Goal: Information Seeking & Learning: Learn about a topic

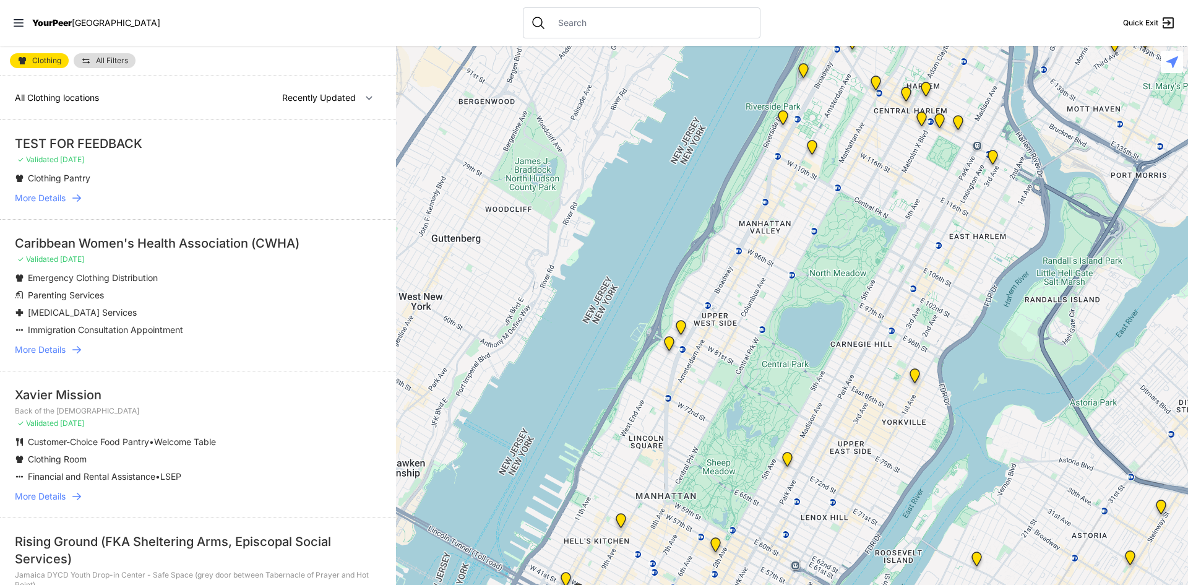
click at [50, 63] on span "Clothing" at bounding box center [46, 60] width 29 height 7
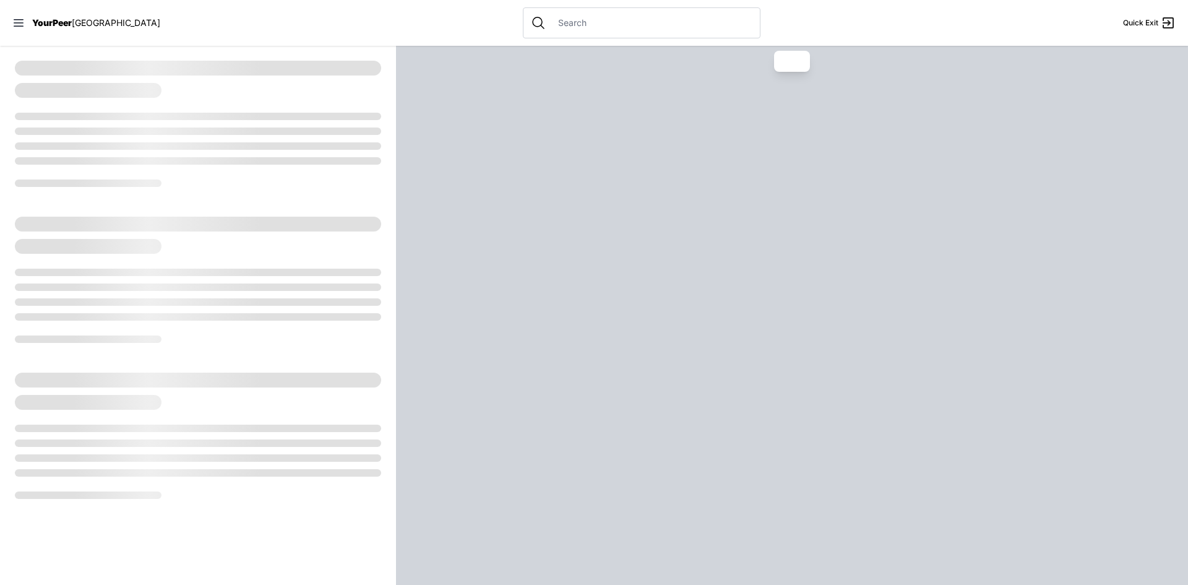
select select "recentlyUpdated"
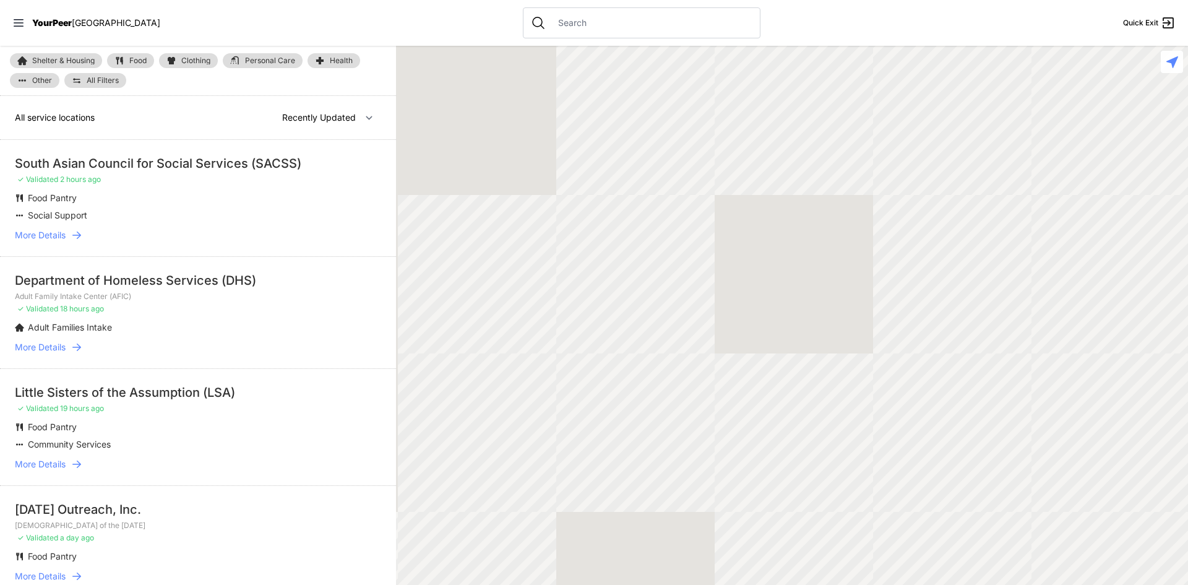
click at [34, 80] on span "Other" at bounding box center [42, 80] width 20 height 7
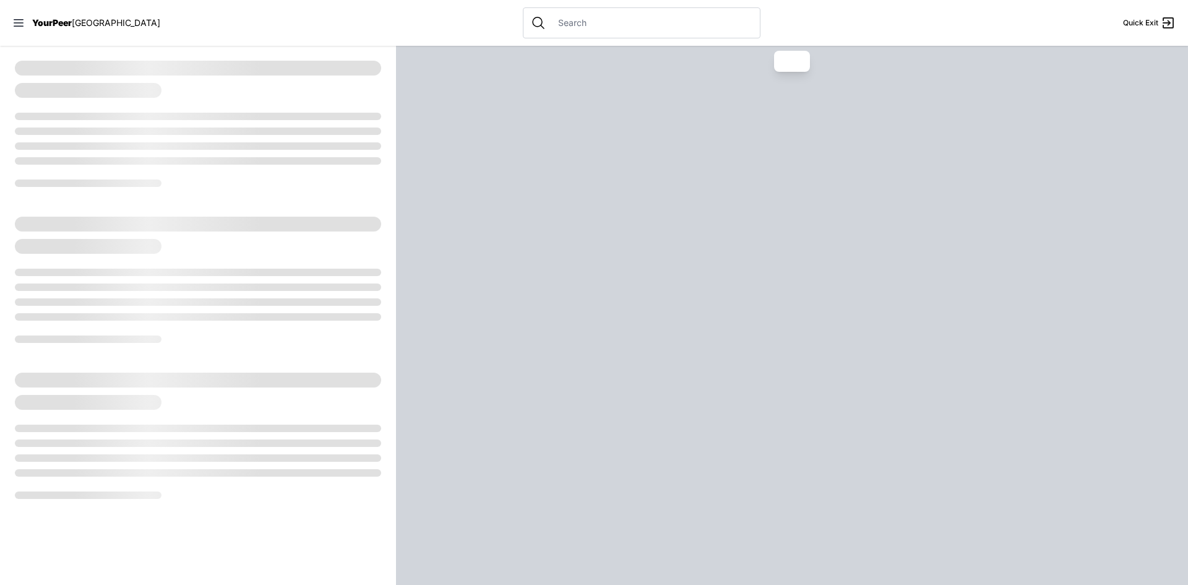
select select "recentlyUpdated"
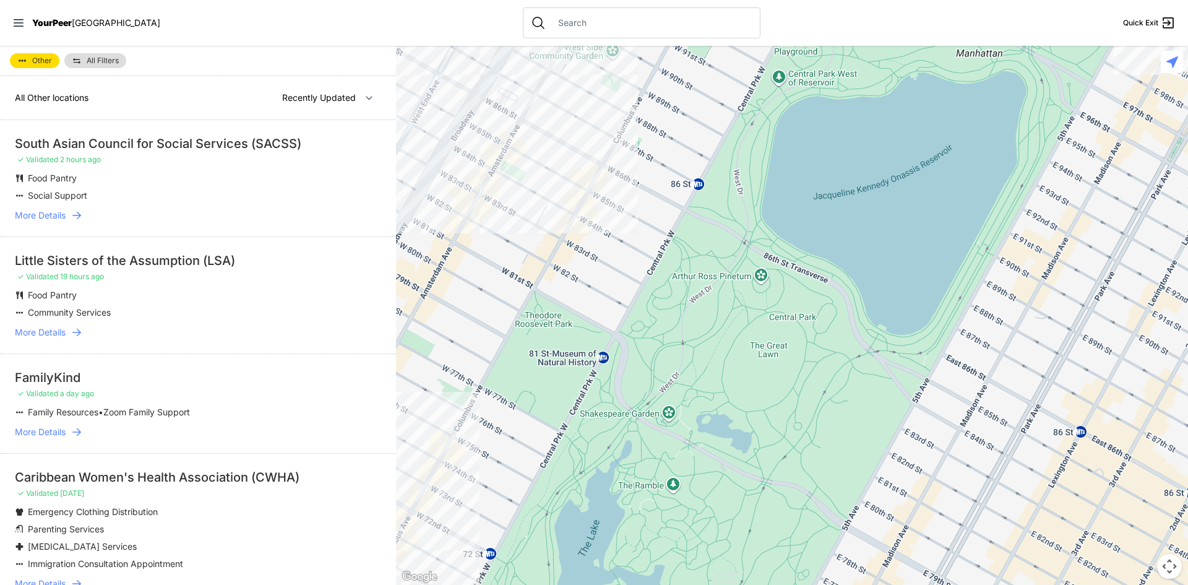
click at [36, 58] on span "Other" at bounding box center [42, 60] width 20 height 7
select select "recentlyUpdated"
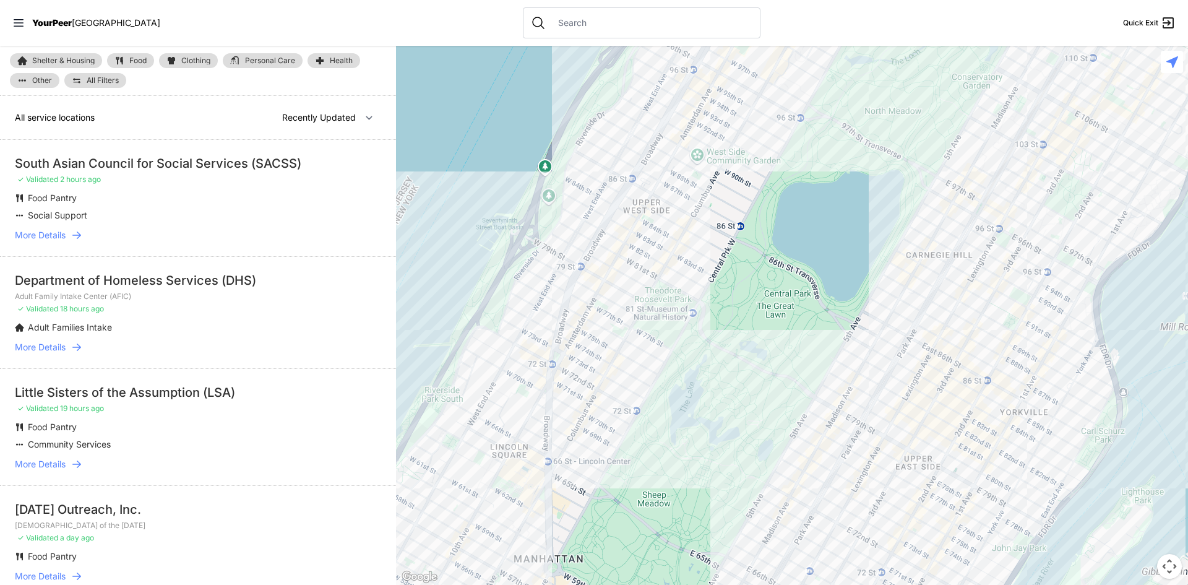
click at [144, 61] on span "Food" at bounding box center [137, 60] width 17 height 7
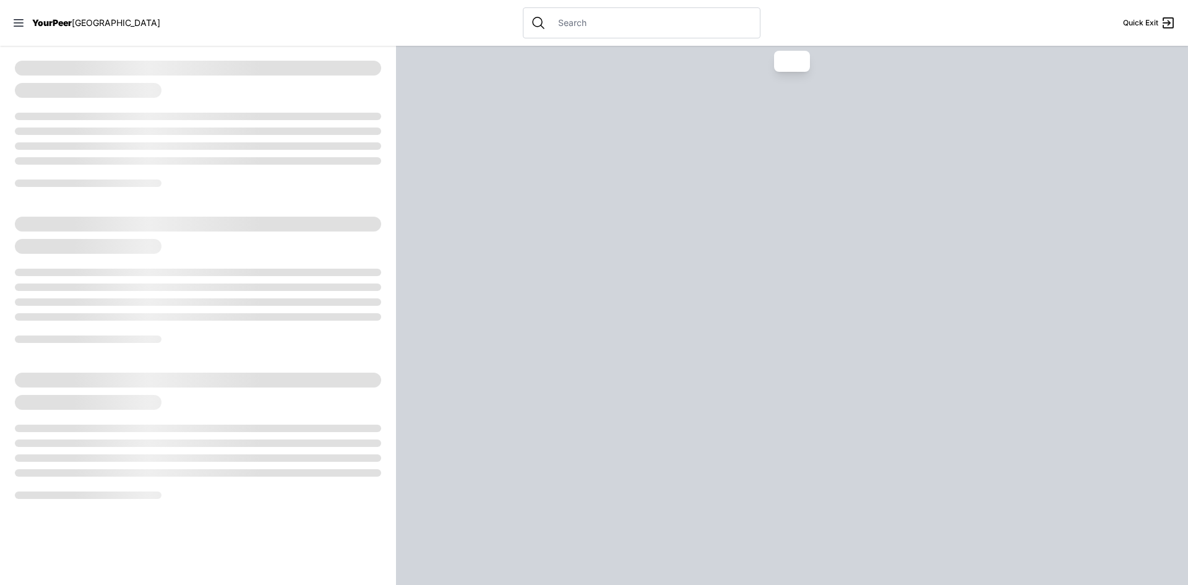
select select "recentlyUpdated"
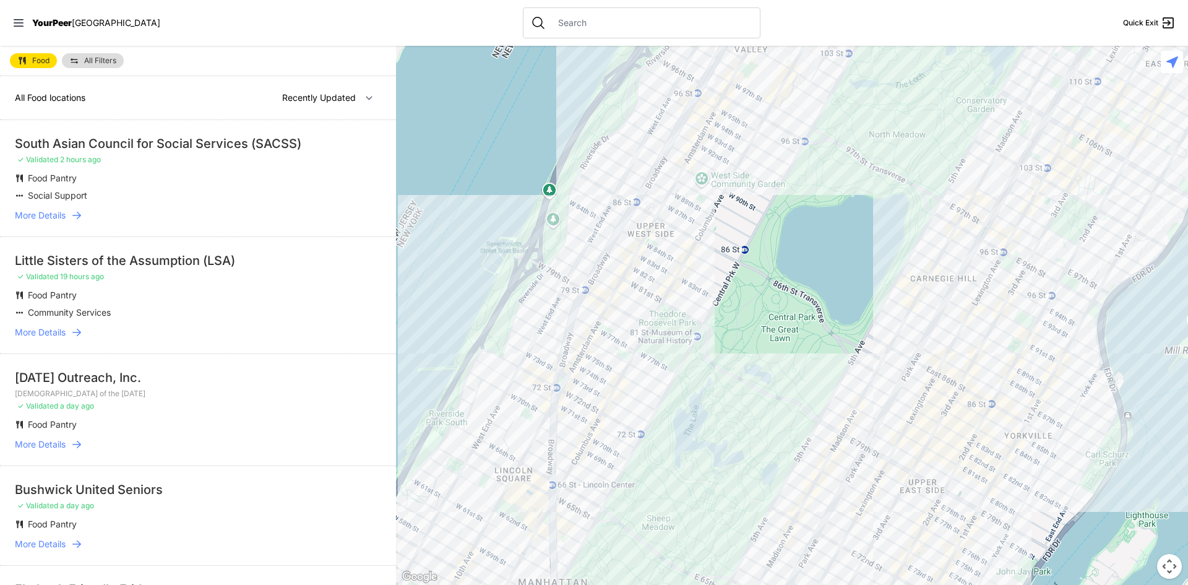
click at [99, 64] on span "All Filters" at bounding box center [100, 60] width 32 height 7
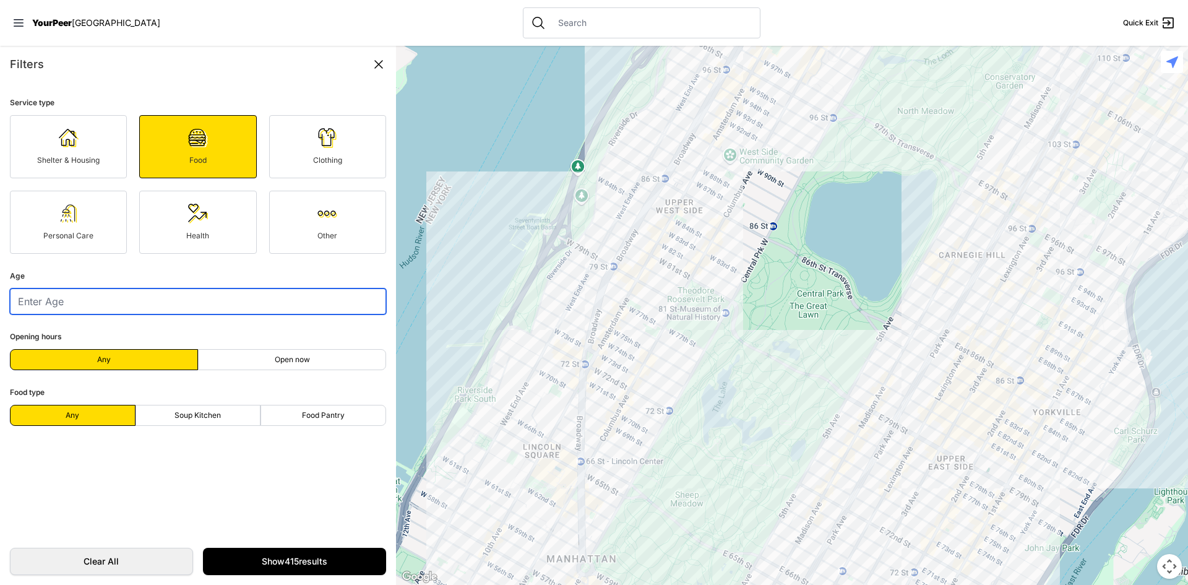
click at [106, 311] on input "number" at bounding box center [198, 301] width 376 height 26
type input "23"
click at [348, 408] on label "Food Pantry" at bounding box center [324, 415] width 126 height 21
click at [324, 415] on input "Food Pantry" at bounding box center [323, 415] width 1 height 1
radio input "true"
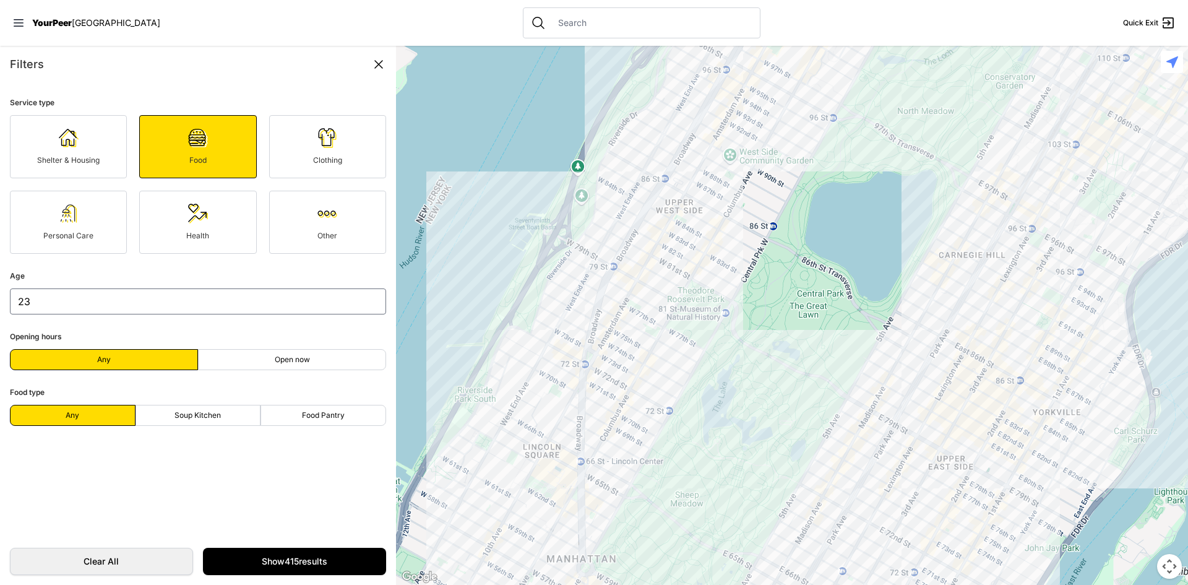
select select "recentlyUpdated"
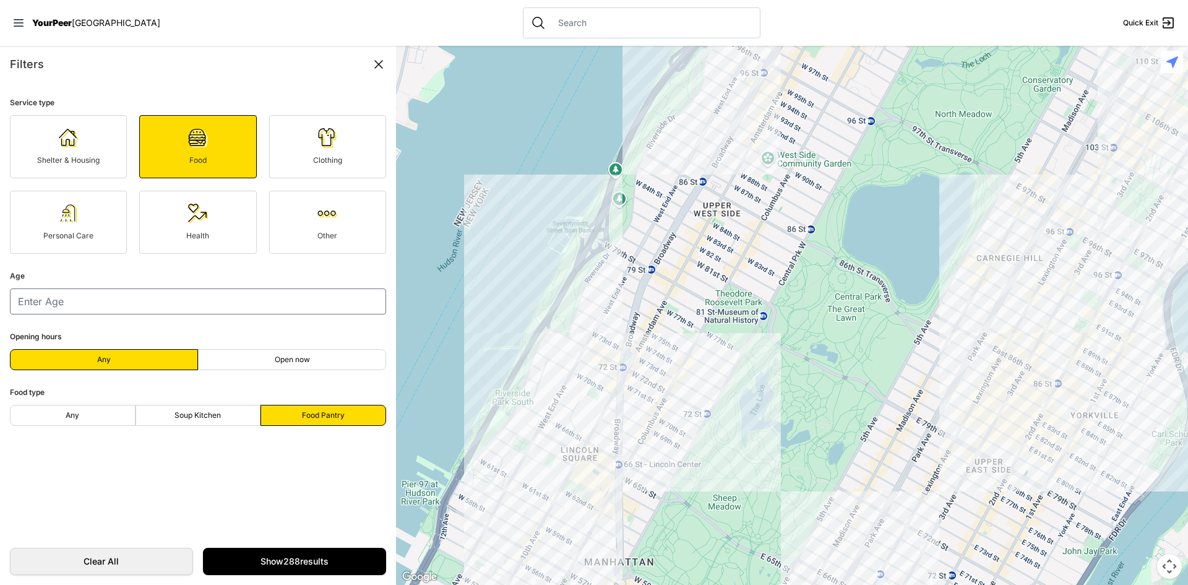
click at [59, 418] on label "Any" at bounding box center [73, 415] width 126 height 21
click at [72, 416] on input "Any" at bounding box center [72, 415] width 1 height 1
radio input "true"
select select "recentlyUpdated"
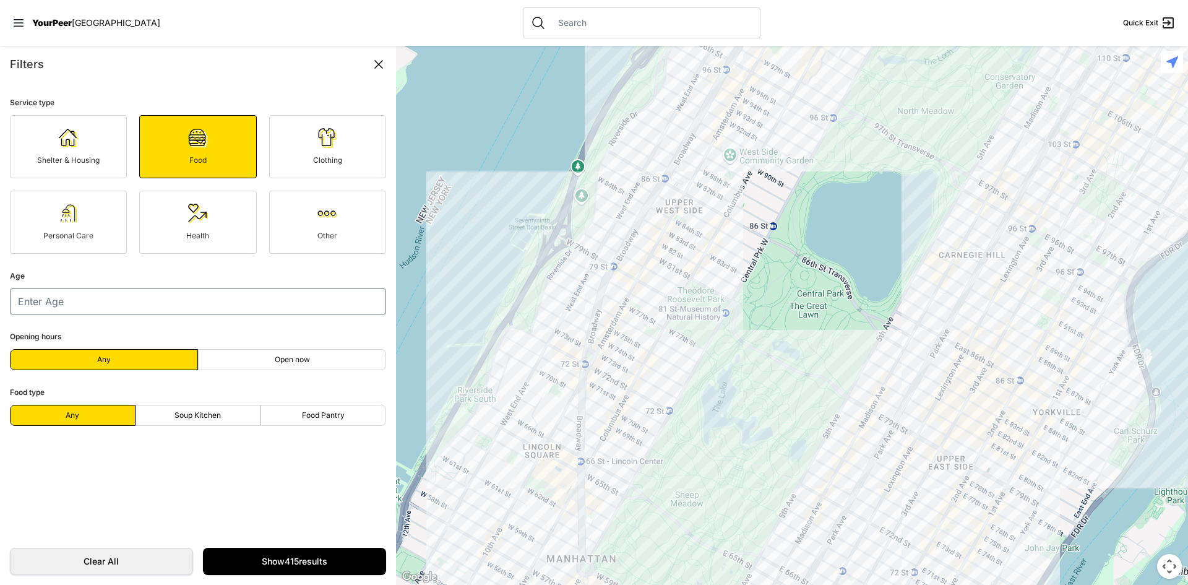
scroll to position [62, 0]
click at [243, 561] on link "Show 415 results" at bounding box center [294, 561] width 183 height 27
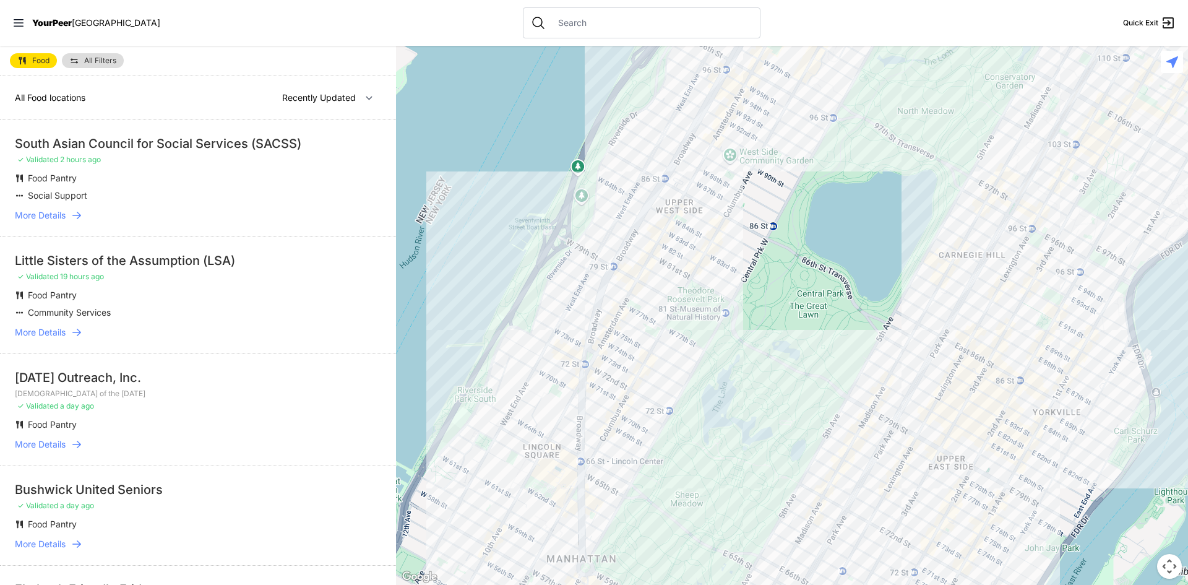
click at [47, 98] on span "All Food locations" at bounding box center [50, 97] width 71 height 11
click at [286, 97] on select "Nearby Recently Updated Most Services" at bounding box center [327, 98] width 107 height 24
click at [551, 22] on input "text" at bounding box center [652, 23] width 202 height 12
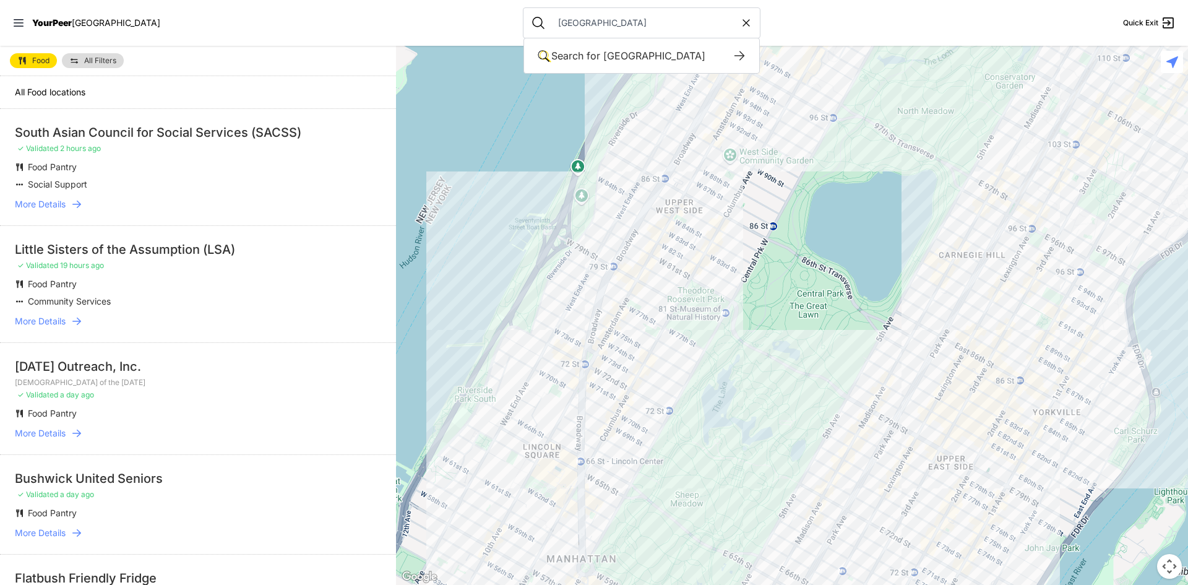
type input "[GEOGRAPHIC_DATA]"
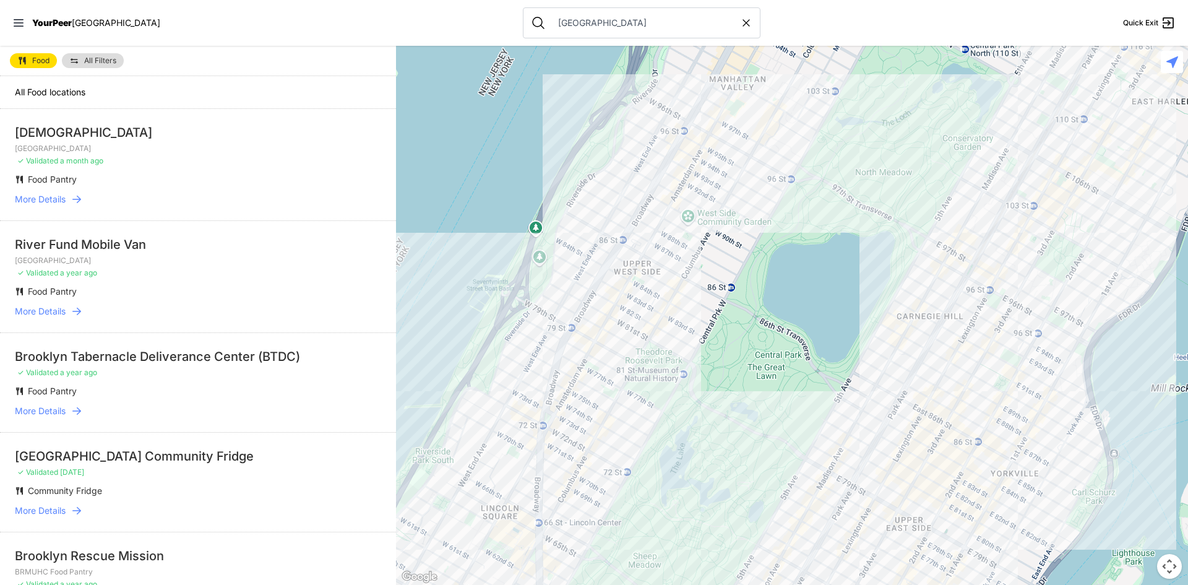
click at [74, 57] on img at bounding box center [74, 61] width 10 height 10
click at [52, 90] on span "All Food locations" at bounding box center [50, 92] width 71 height 11
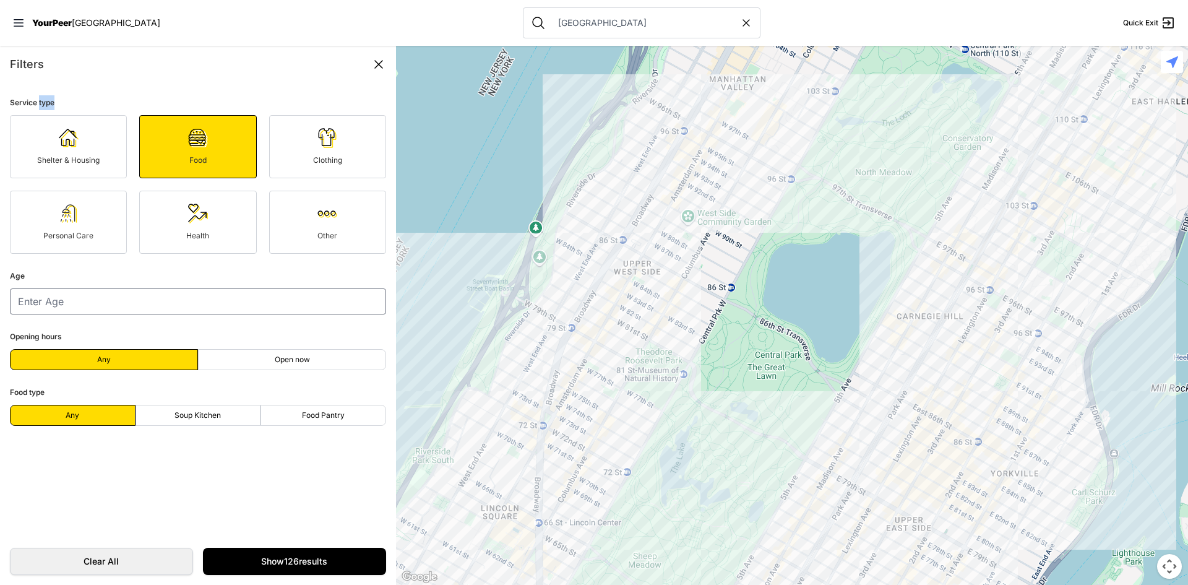
click at [52, 90] on form "Service type Shelter & Housing Food Clothing Personal Care Health Other Age Ope…" at bounding box center [198, 310] width 396 height 455
click at [119, 63] on div "Filters" at bounding box center [198, 64] width 376 height 17
click at [379, 59] on icon at bounding box center [378, 64] width 15 height 15
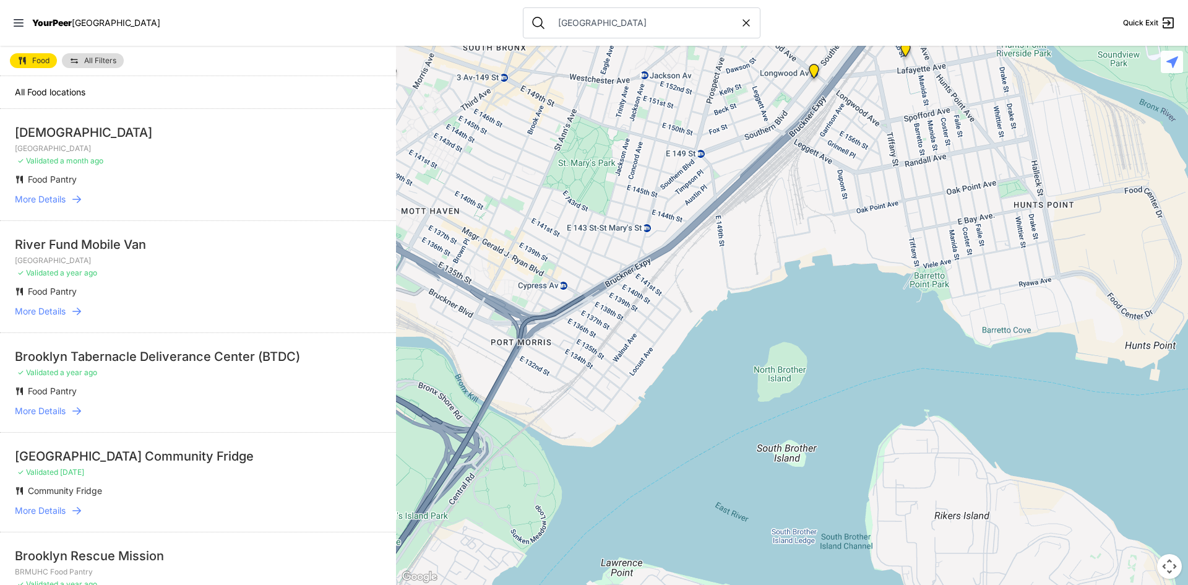
drag, startPoint x: 1086, startPoint y: 250, endPoint x: 118, endPoint y: 614, distance: 1034.8
click at [118, 584] on html "View map Close panel YourPeer [GEOGRAPHIC_DATA] Quick Exit Single Adult Familie…" at bounding box center [594, 292] width 1188 height 585
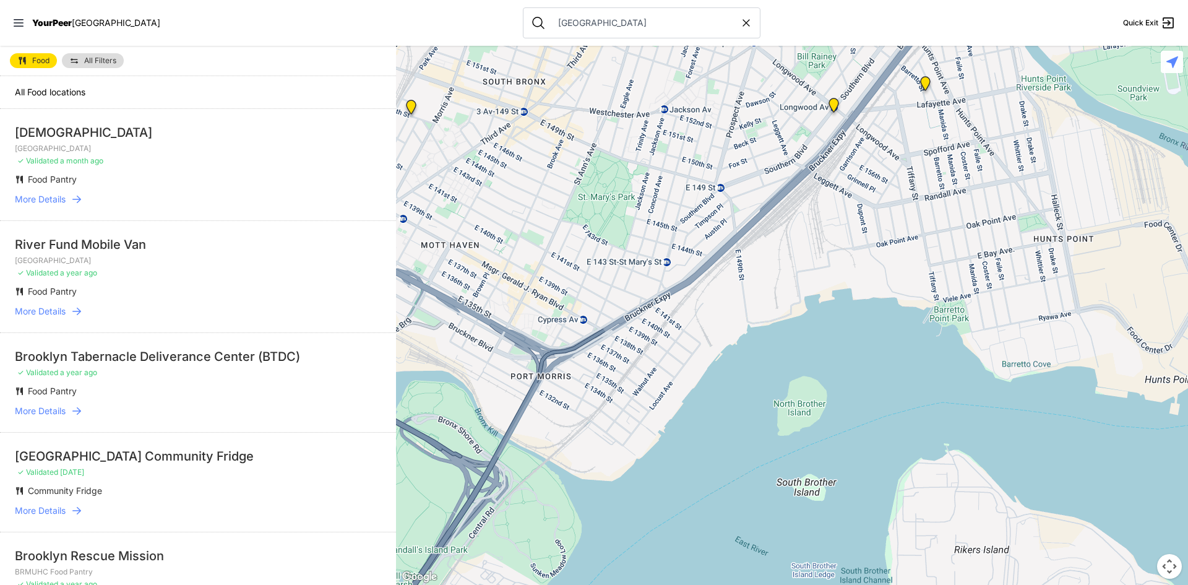
drag, startPoint x: 546, startPoint y: 142, endPoint x: 728, endPoint y: 127, distance: 182.6
click at [566, 181] on div at bounding box center [792, 315] width 792 height 539
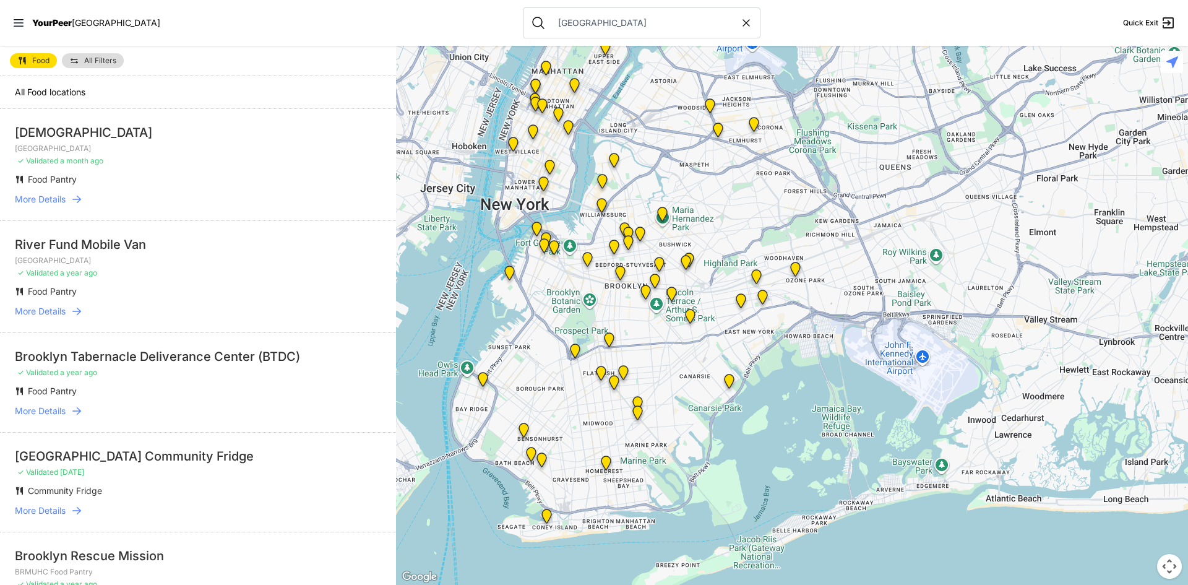
drag, startPoint x: 764, startPoint y: 331, endPoint x: 711, endPoint y: 163, distance: 176.0
click at [711, 163] on div at bounding box center [792, 315] width 792 height 539
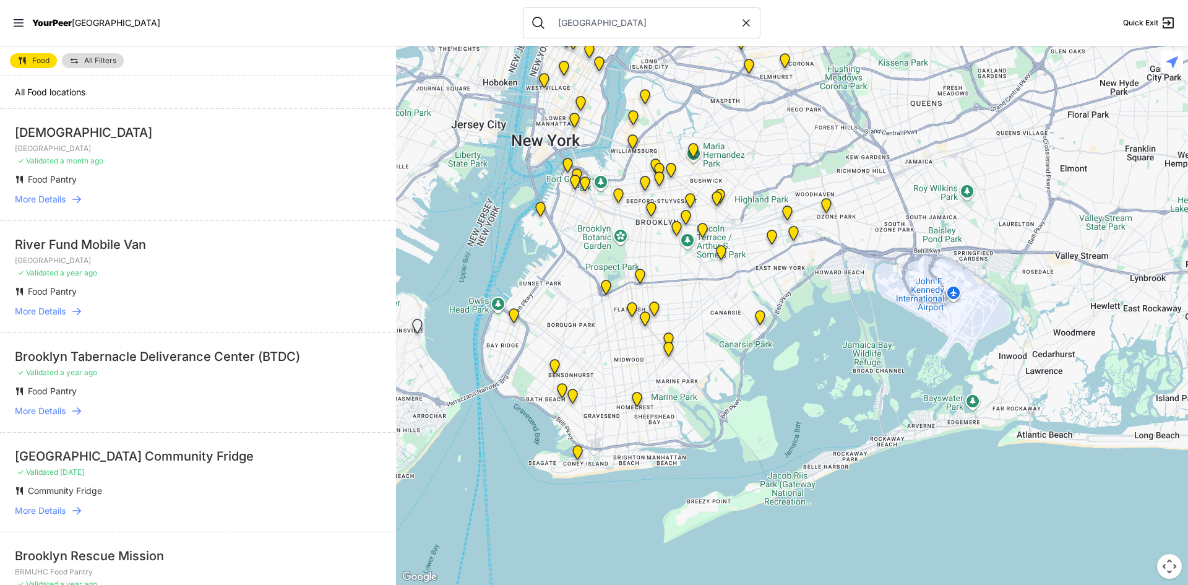
drag, startPoint x: 607, startPoint y: 358, endPoint x: 642, endPoint y: 285, distance: 81.4
click at [642, 285] on div at bounding box center [792, 315] width 792 height 539
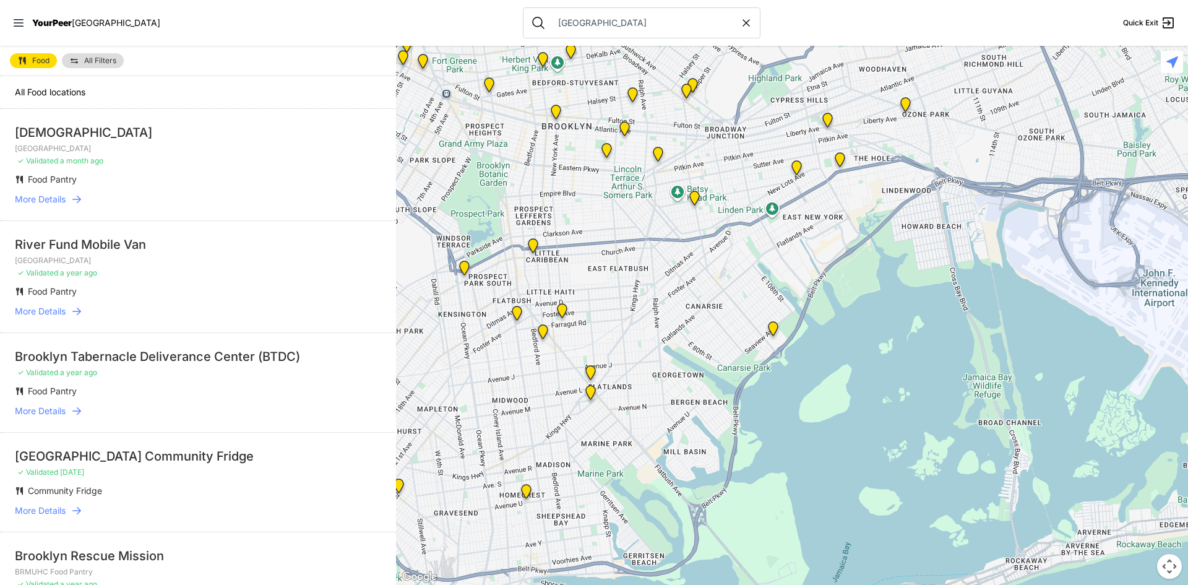
click at [771, 325] on img at bounding box center [773, 331] width 15 height 20
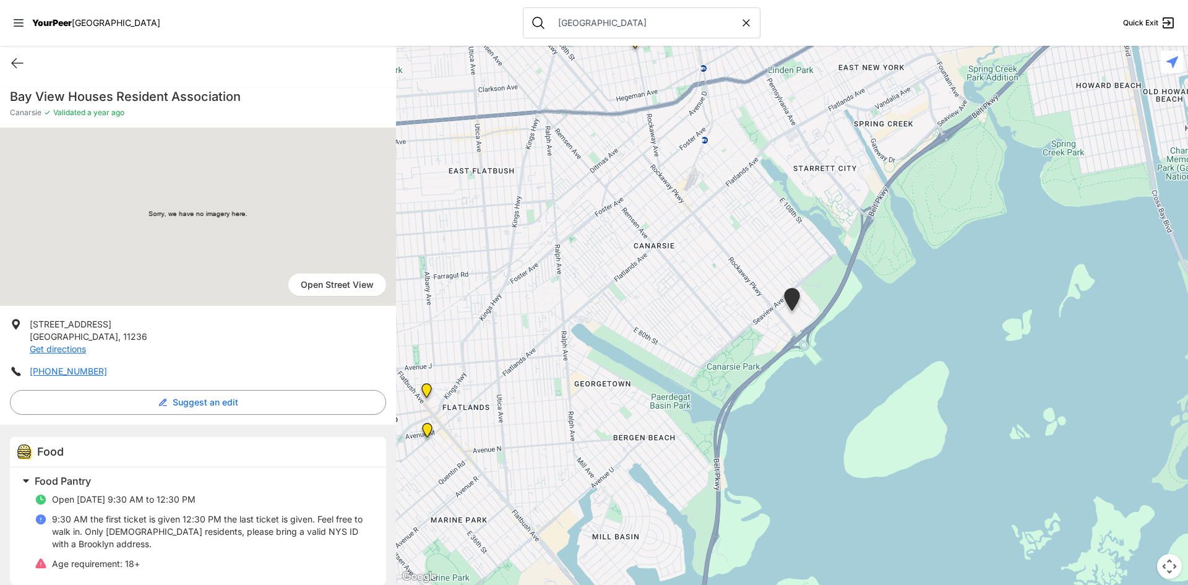
click at [321, 288] on link "Open Street View" at bounding box center [337, 285] width 98 height 22
click at [703, 325] on div at bounding box center [792, 315] width 792 height 539
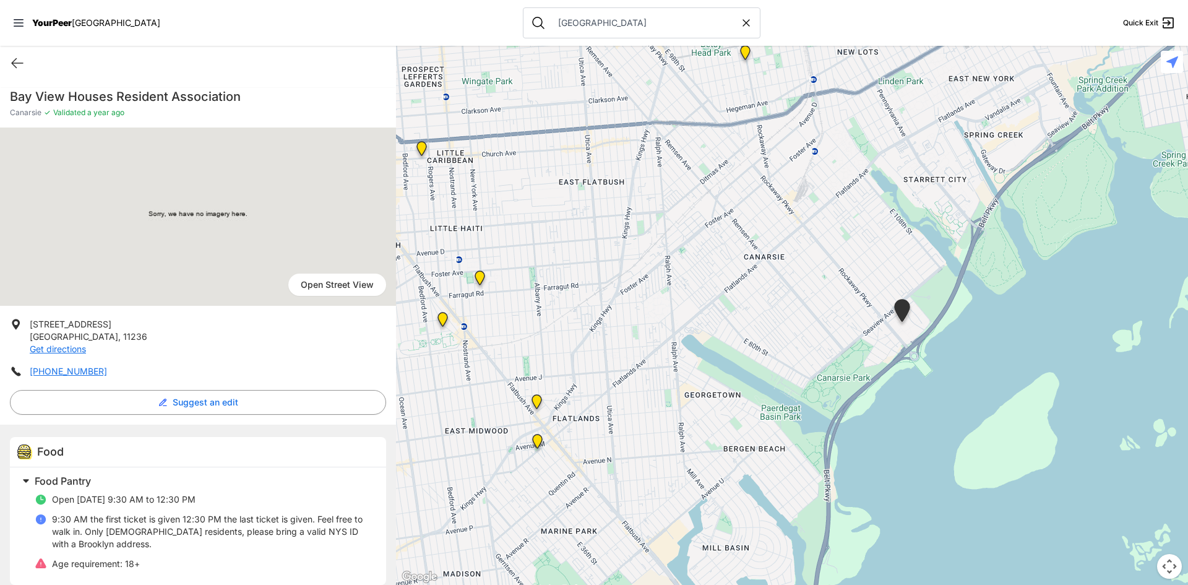
drag, startPoint x: 686, startPoint y: 293, endPoint x: 51, endPoint y: 129, distance: 655.7
click at [794, 304] on div at bounding box center [792, 315] width 792 height 539
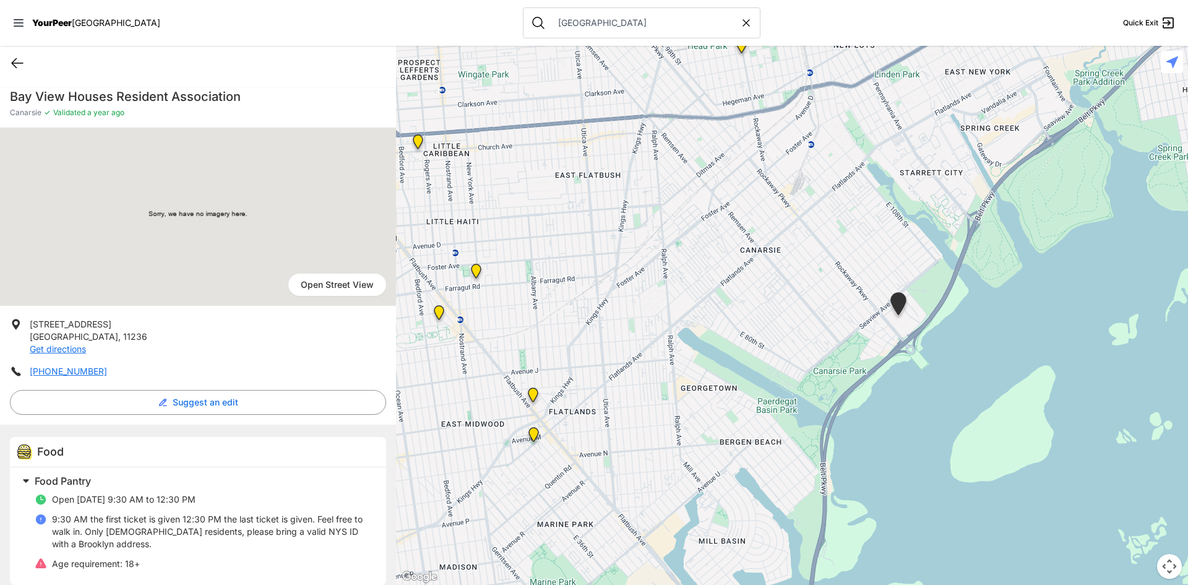
click at [19, 58] on icon at bounding box center [17, 63] width 15 height 15
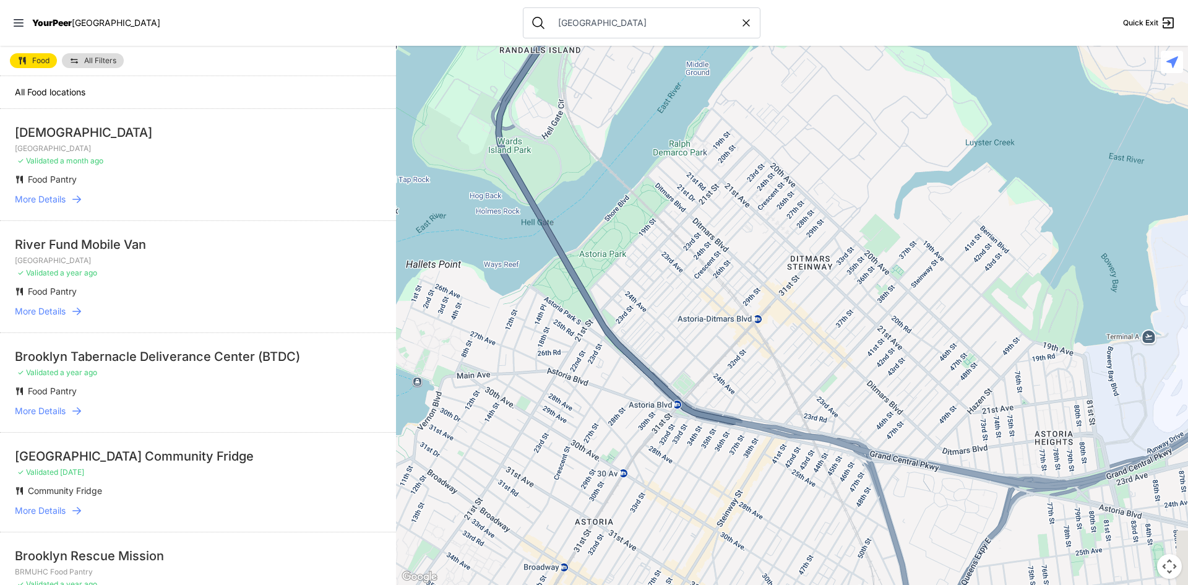
drag, startPoint x: 1050, startPoint y: 348, endPoint x: 242, endPoint y: 189, distance: 823.8
click at [242, 193] on main "Food All Filters All Food [DEMOGRAPHIC_DATA][GEOGRAPHIC_DATA] [GEOGRAPHIC_DATA]…" at bounding box center [594, 315] width 1188 height 539
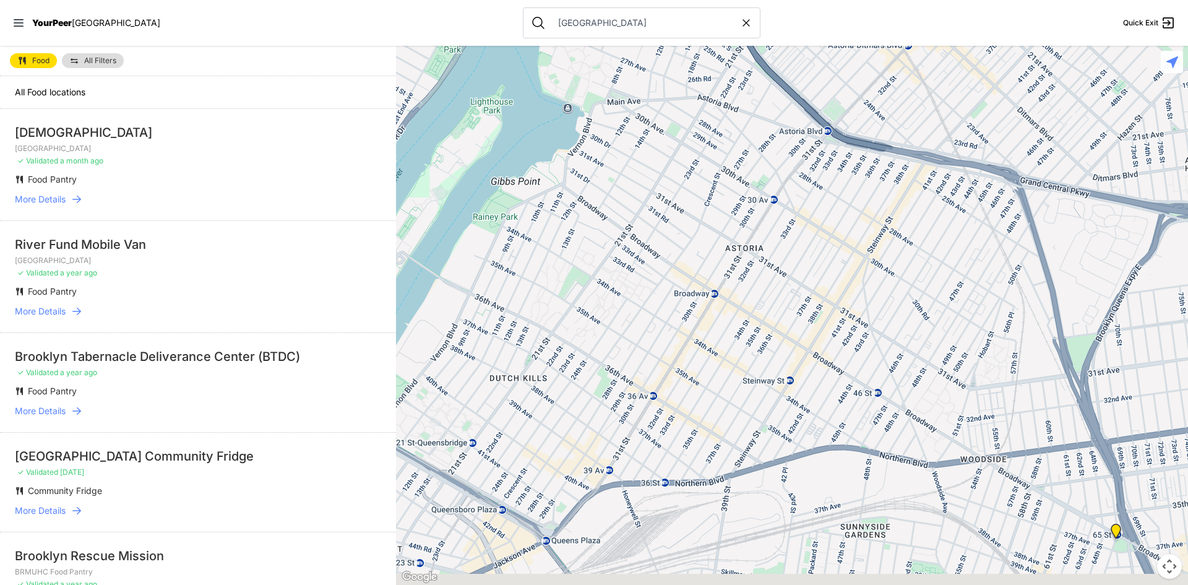
drag, startPoint x: 511, startPoint y: 295, endPoint x: 664, endPoint y: 103, distance: 245.4
click at [664, 103] on div at bounding box center [792, 315] width 792 height 539
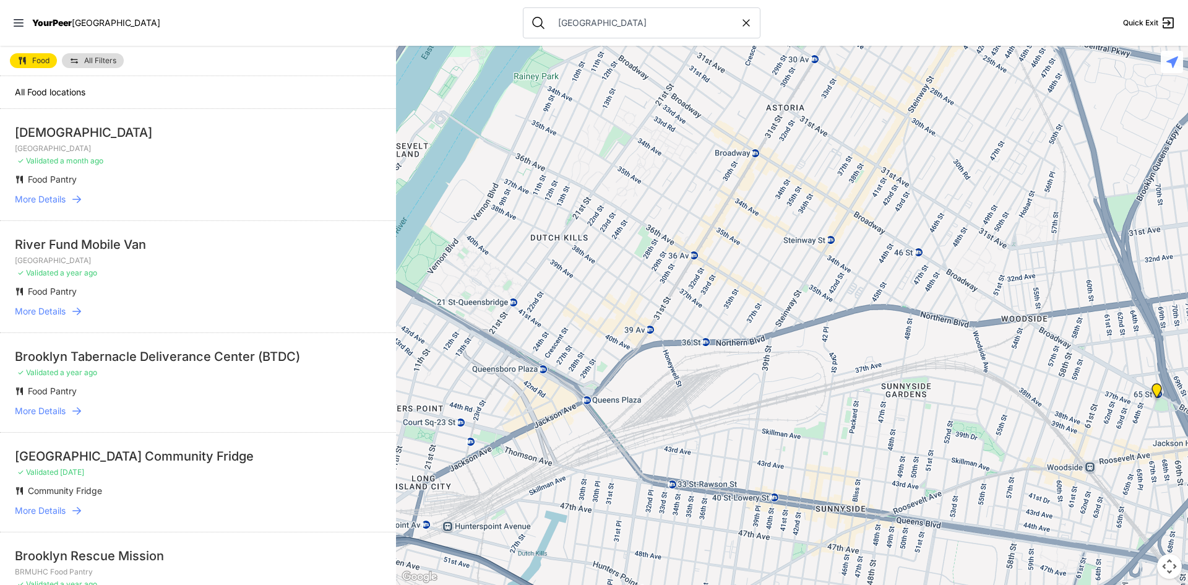
drag, startPoint x: 797, startPoint y: 384, endPoint x: 834, endPoint y: 246, distance: 143.7
click at [834, 246] on div at bounding box center [792, 315] width 792 height 539
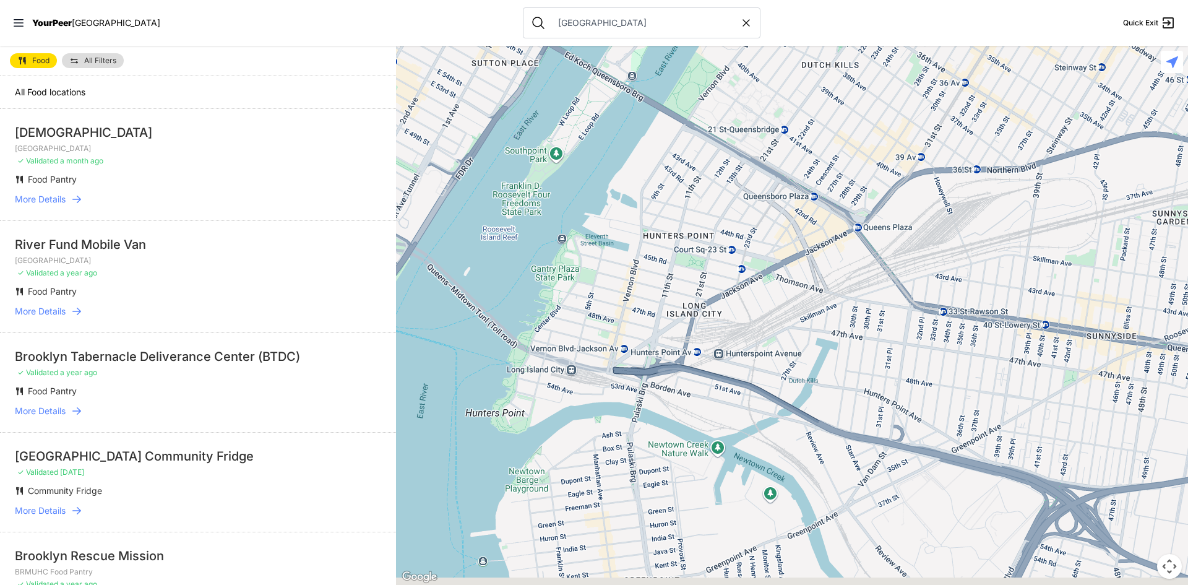
drag, startPoint x: 606, startPoint y: 375, endPoint x: 875, endPoint y: 188, distance: 327.8
click at [876, 189] on div at bounding box center [792, 315] width 792 height 539
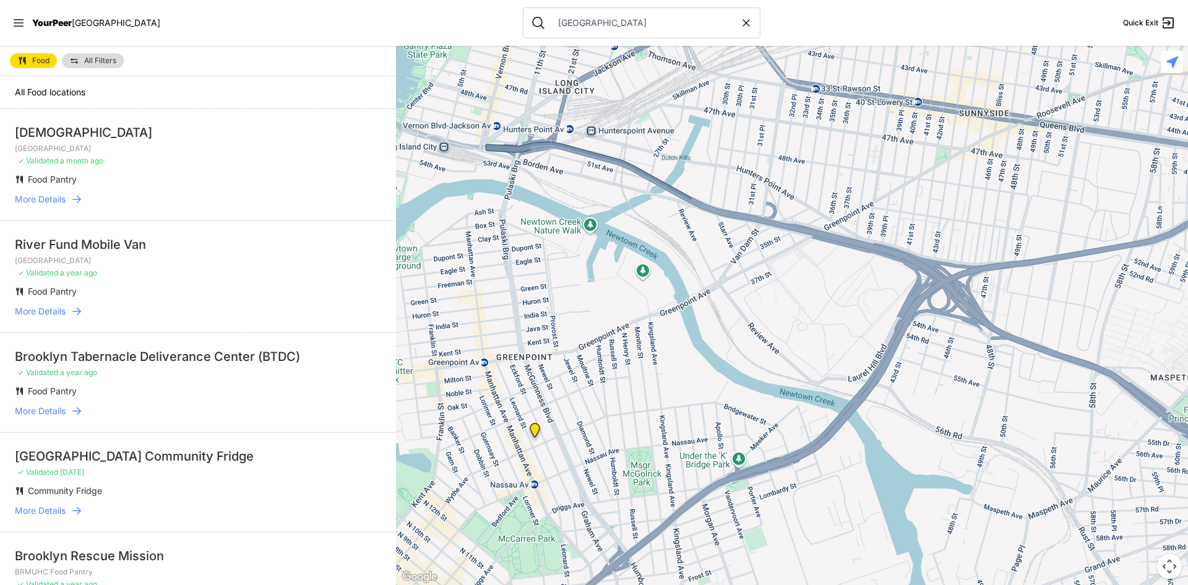
drag, startPoint x: 748, startPoint y: 378, endPoint x: 653, endPoint y: 194, distance: 206.8
click at [653, 197] on div at bounding box center [792, 315] width 792 height 539
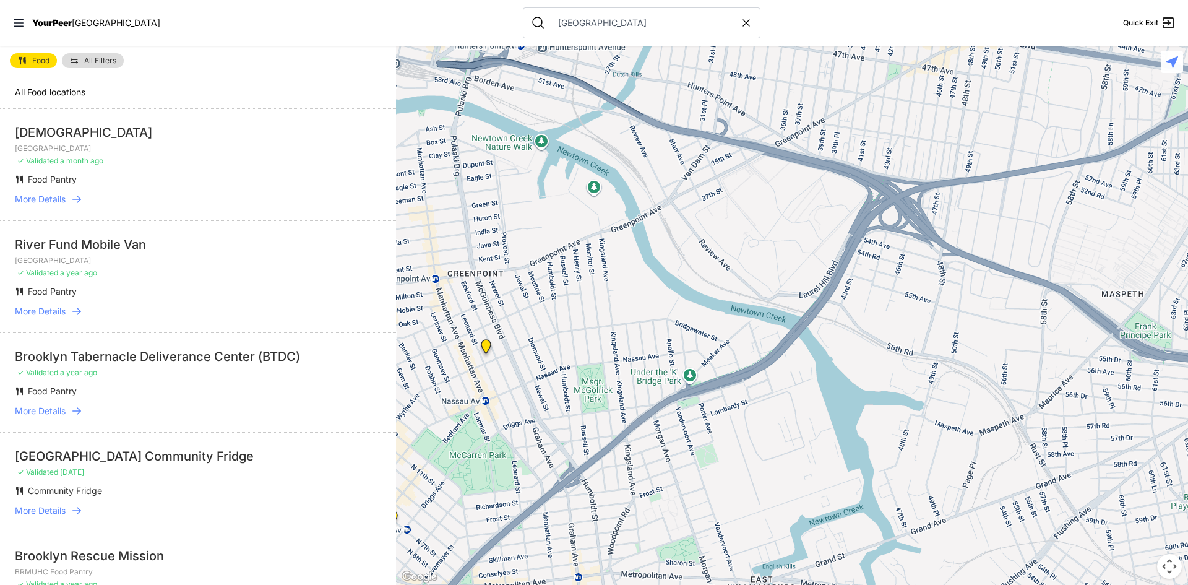
drag, startPoint x: 665, startPoint y: 332, endPoint x: 594, endPoint y: 275, distance: 91.5
click at [595, 281] on div at bounding box center [792, 315] width 792 height 539
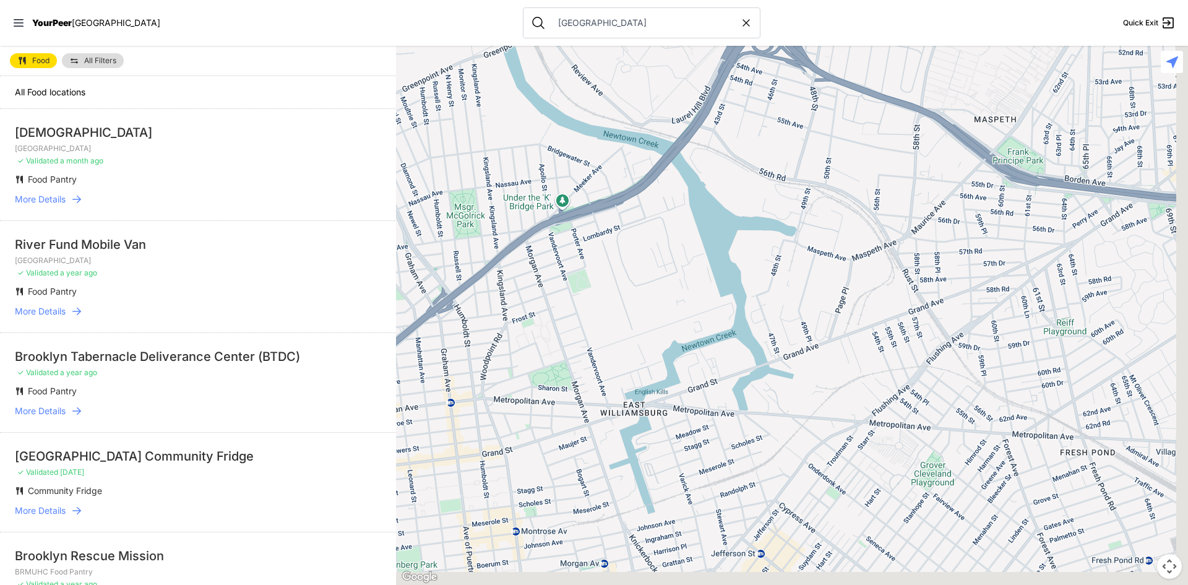
drag, startPoint x: 853, startPoint y: 237, endPoint x: 745, endPoint y: 115, distance: 163.2
click at [751, 92] on div at bounding box center [792, 315] width 792 height 539
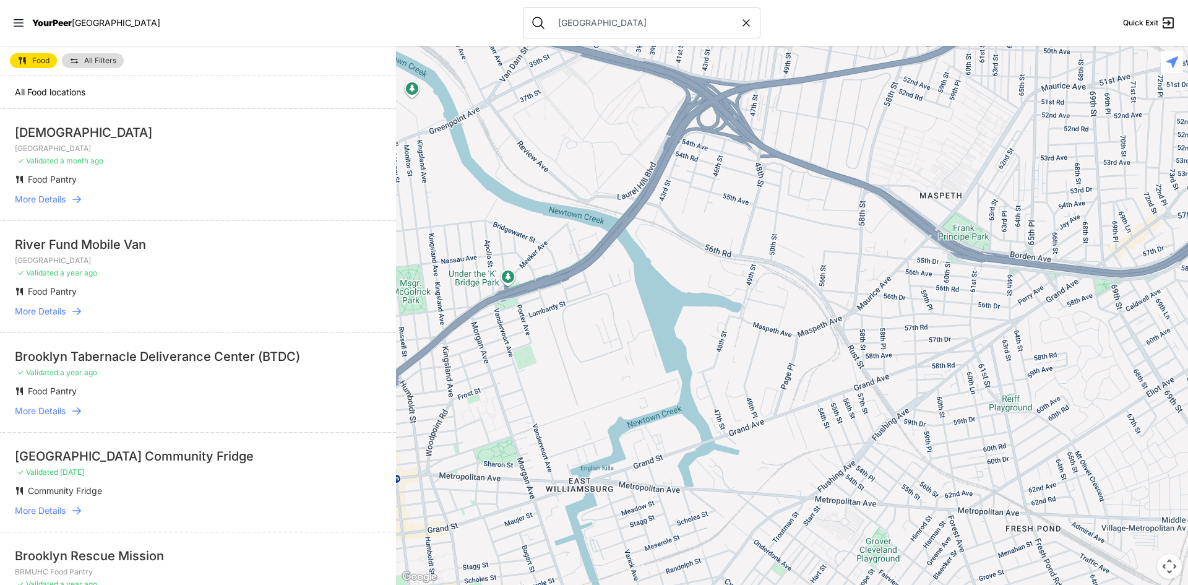
drag, startPoint x: 685, startPoint y: 389, endPoint x: 730, endPoint y: 421, distance: 56.0
click at [725, 431] on div at bounding box center [792, 315] width 792 height 539
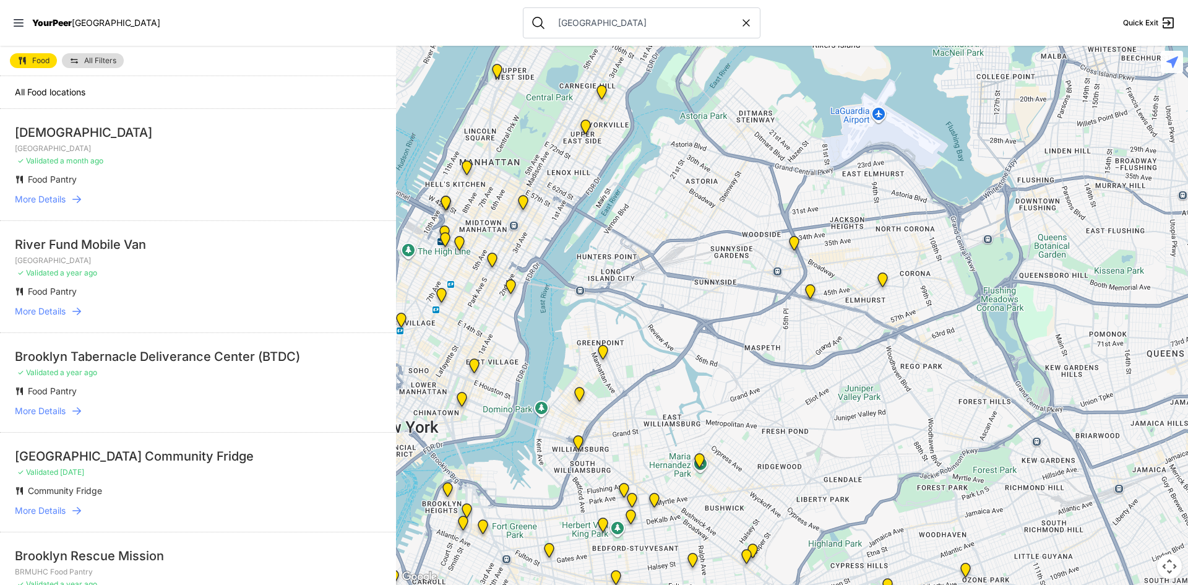
drag, startPoint x: 833, startPoint y: 298, endPoint x: 724, endPoint y: 309, distance: 109.4
click at [771, 374] on div at bounding box center [792, 315] width 792 height 539
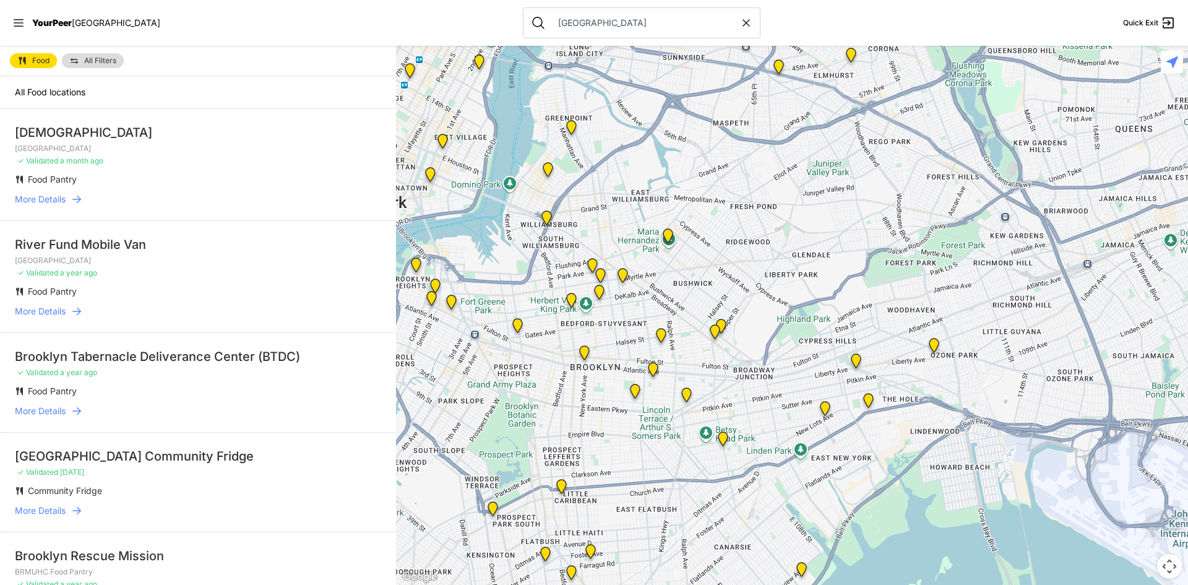
drag, startPoint x: 777, startPoint y: 382, endPoint x: 742, endPoint y: 144, distance: 240.2
click at [743, 144] on div at bounding box center [792, 315] width 792 height 539
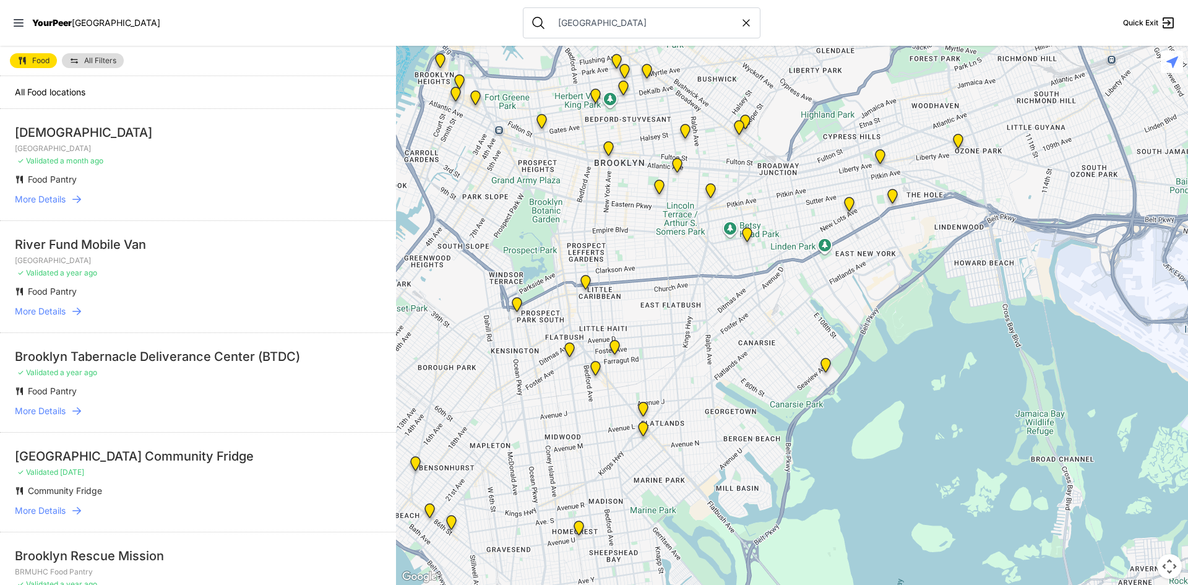
drag, startPoint x: 711, startPoint y: 443, endPoint x: 737, endPoint y: 250, distance: 194.9
click at [737, 250] on div at bounding box center [792, 315] width 792 height 539
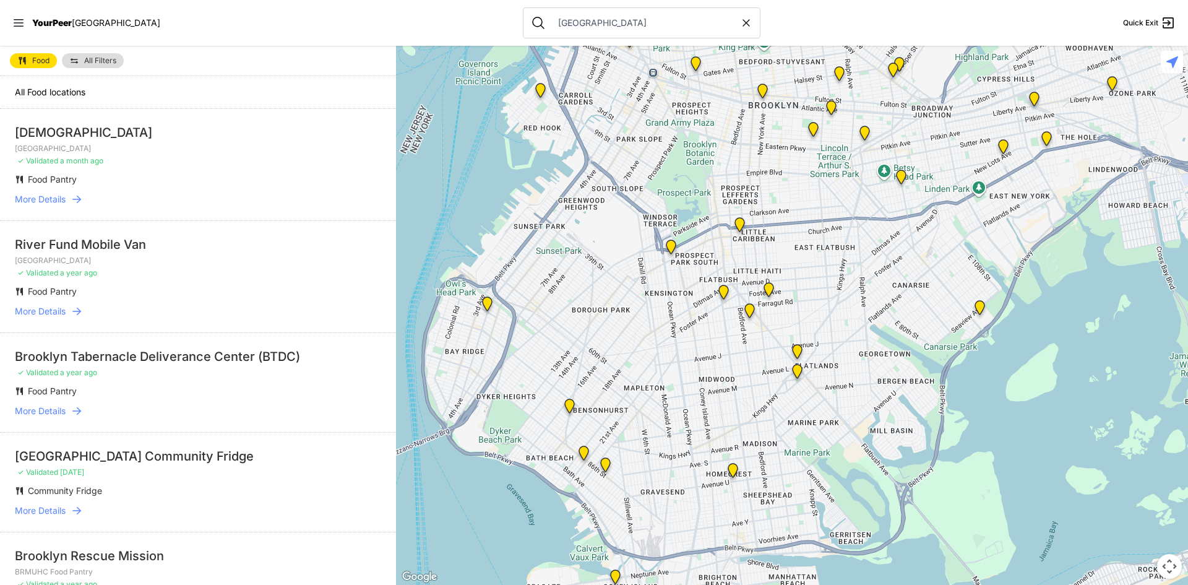
drag, startPoint x: 681, startPoint y: 383, endPoint x: 834, endPoint y: 326, distance: 163.9
click at [834, 326] on div at bounding box center [792, 315] width 792 height 539
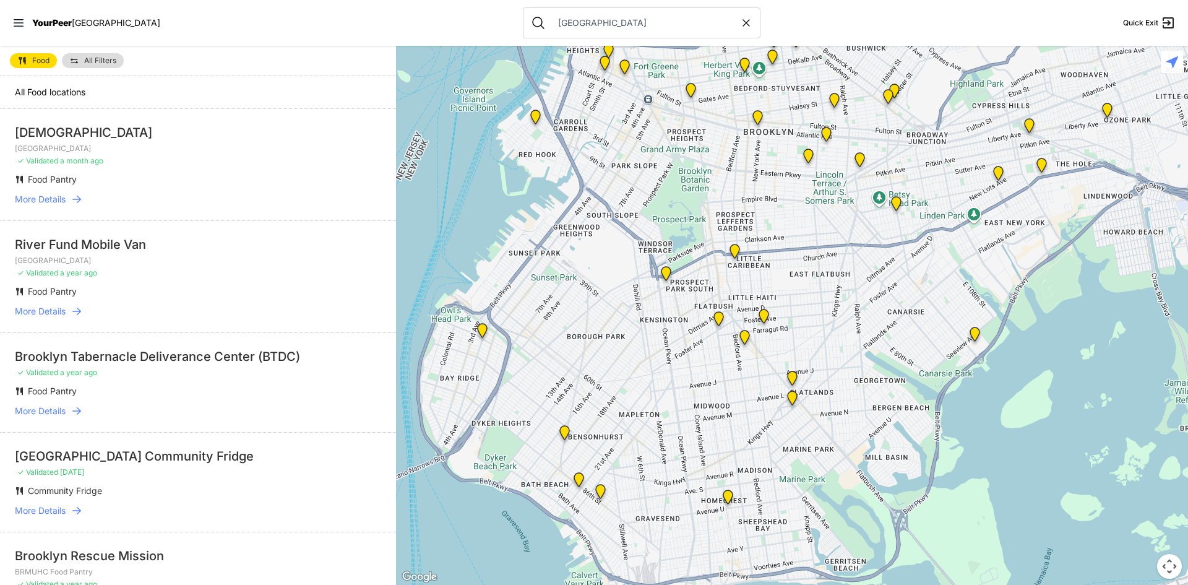
drag, startPoint x: 751, startPoint y: 272, endPoint x: 746, endPoint y: 301, distance: 29.6
click at [746, 301] on div at bounding box center [792, 315] width 792 height 539
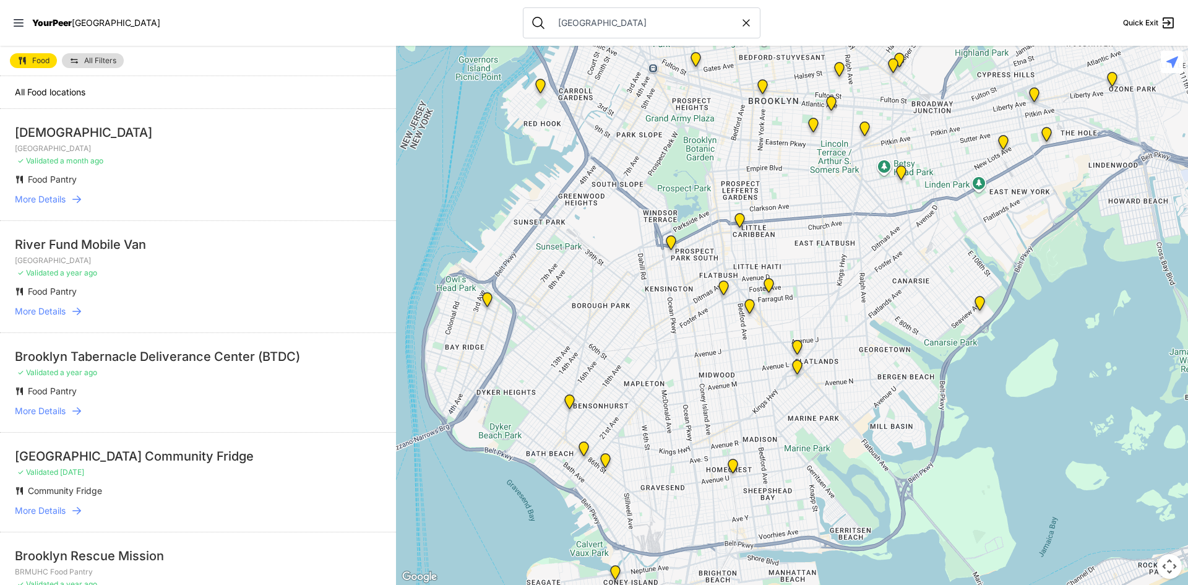
drag, startPoint x: 823, startPoint y: 293, endPoint x: 824, endPoint y: 274, distance: 19.8
click at [824, 274] on div at bounding box center [792, 315] width 792 height 539
click at [782, 290] on div at bounding box center [792, 315] width 792 height 539
click at [1169, 58] on icon at bounding box center [1173, 62] width 12 height 12
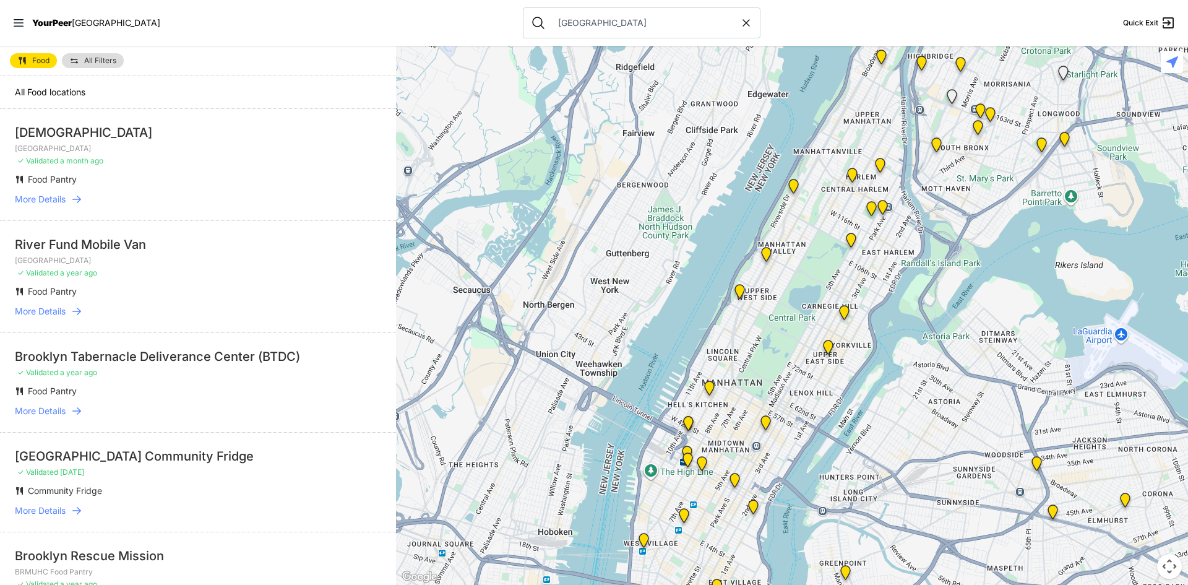
click at [1169, 58] on icon at bounding box center [1173, 62] width 12 height 12
click at [1140, 24] on span "Quick Exit" at bounding box center [1140, 23] width 35 height 10
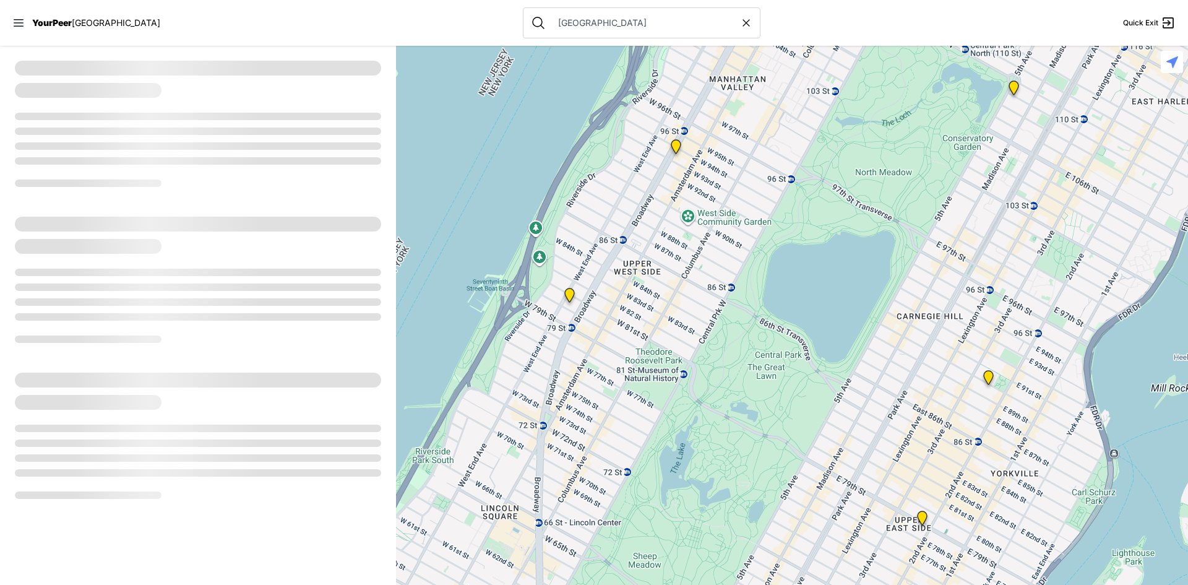
click at [13, 23] on icon at bounding box center [18, 23] width 12 height 12
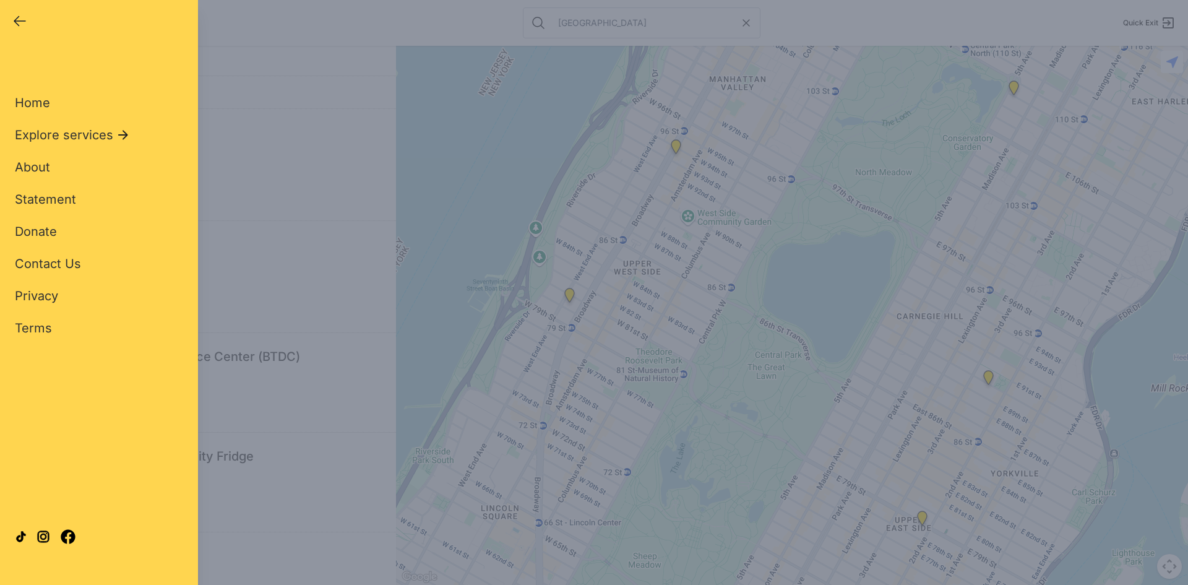
click at [350, 41] on div "Close panel YourPeer NYC Quick Exit Single Adult Families Soup Kitchen Food Pan…" at bounding box center [594, 292] width 1188 height 585
click at [22, 22] on icon "button" at bounding box center [19, 21] width 15 height 15
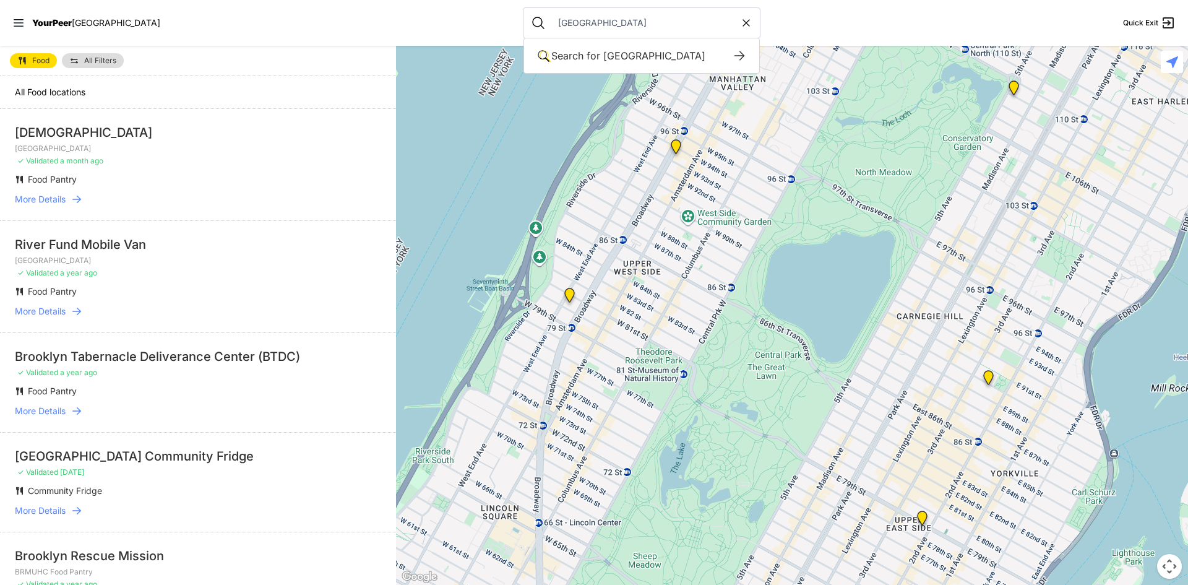
click at [587, 17] on input "[GEOGRAPHIC_DATA]" at bounding box center [645, 23] width 189 height 12
click at [603, 53] on span "[GEOGRAPHIC_DATA]" at bounding box center [654, 56] width 102 height 12
click at [551, 20] on input "[GEOGRAPHIC_DATA]" at bounding box center [645, 23] width 189 height 12
type input "r"
select select "recentlyUpdated"
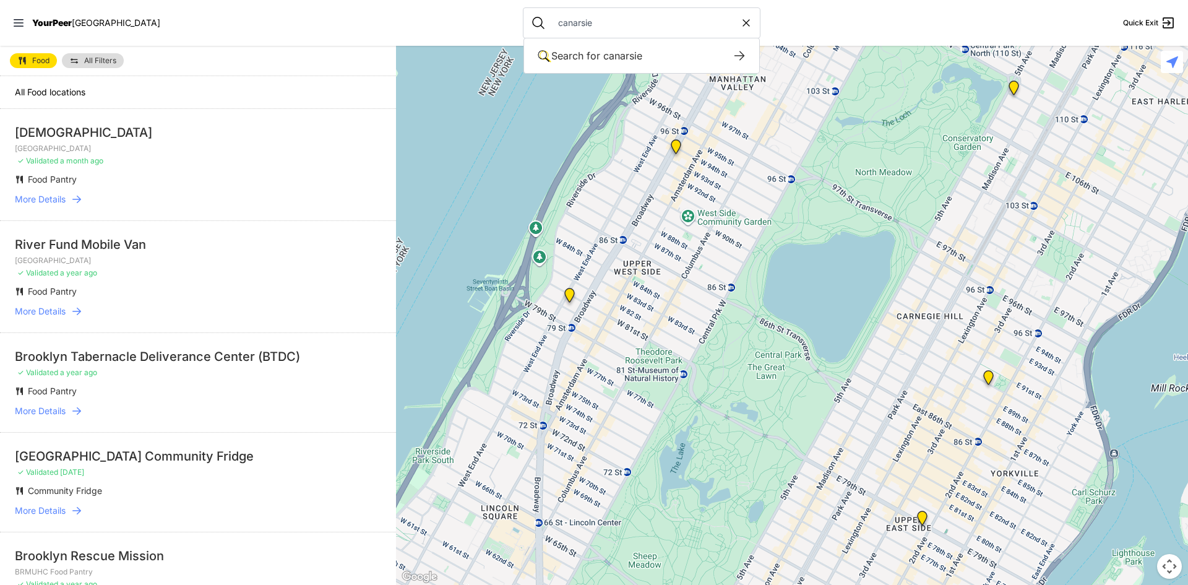
type input "canarsie"
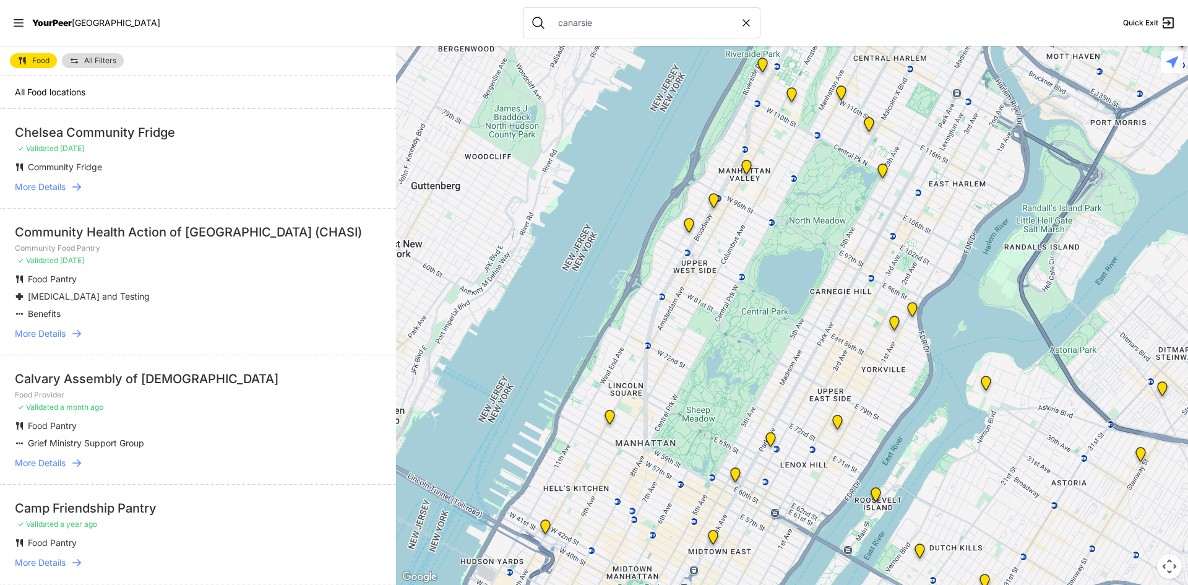
click at [108, 378] on div "Calvary Assembly of God" at bounding box center [198, 378] width 366 height 17
click at [276, 384] on div "Calvary Assembly of God" at bounding box center [198, 378] width 366 height 17
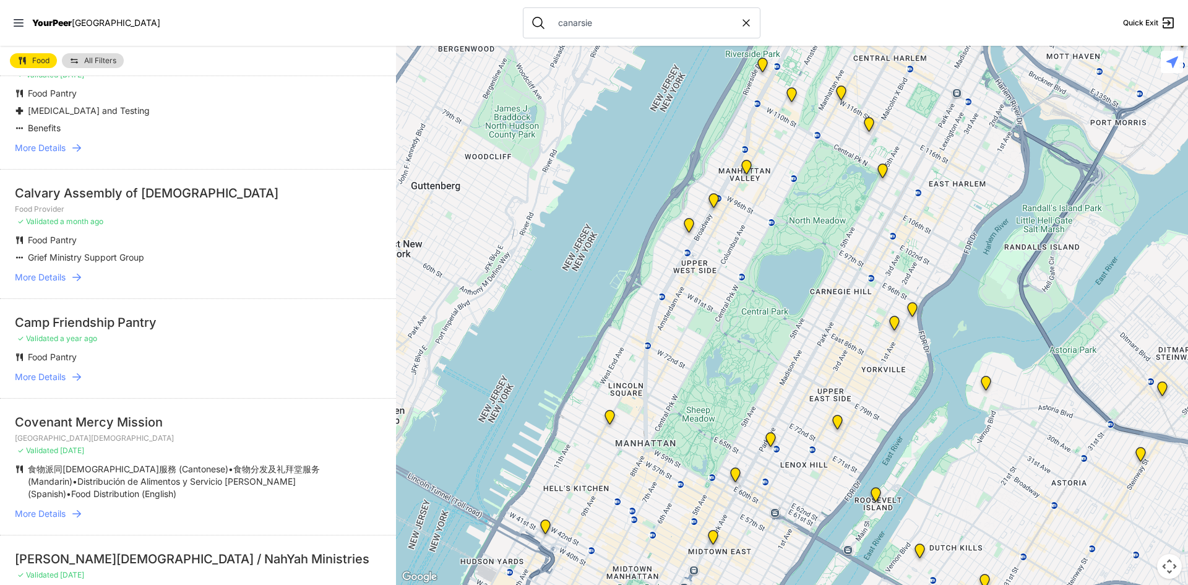
scroll to position [248, 0]
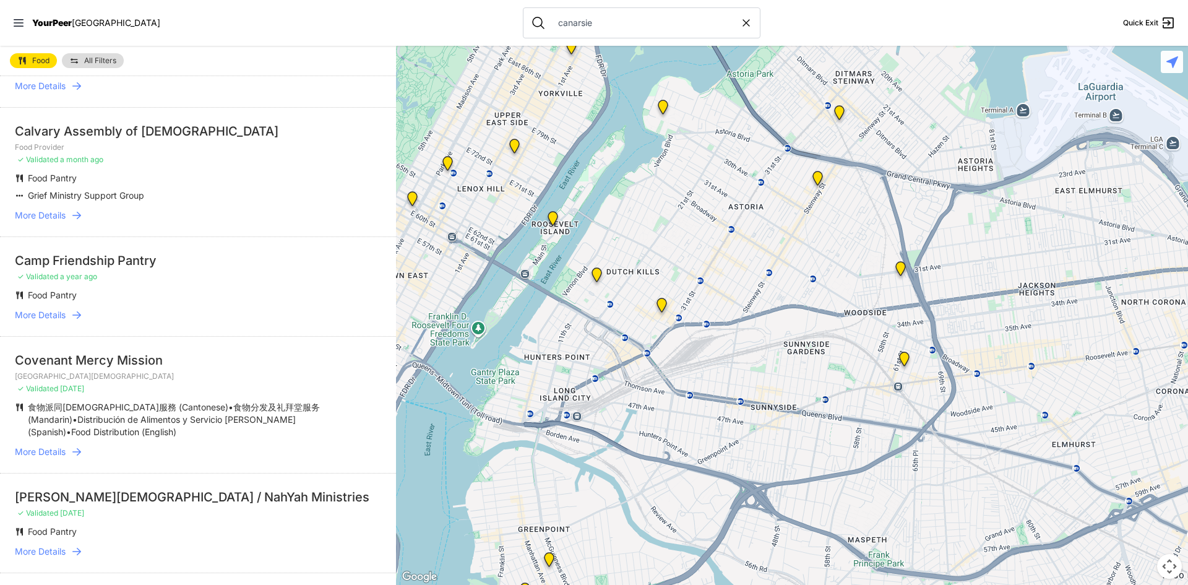
drag, startPoint x: 857, startPoint y: 332, endPoint x: 578, endPoint y: 94, distance: 367.0
click at [532, 51] on div at bounding box center [792, 315] width 792 height 539
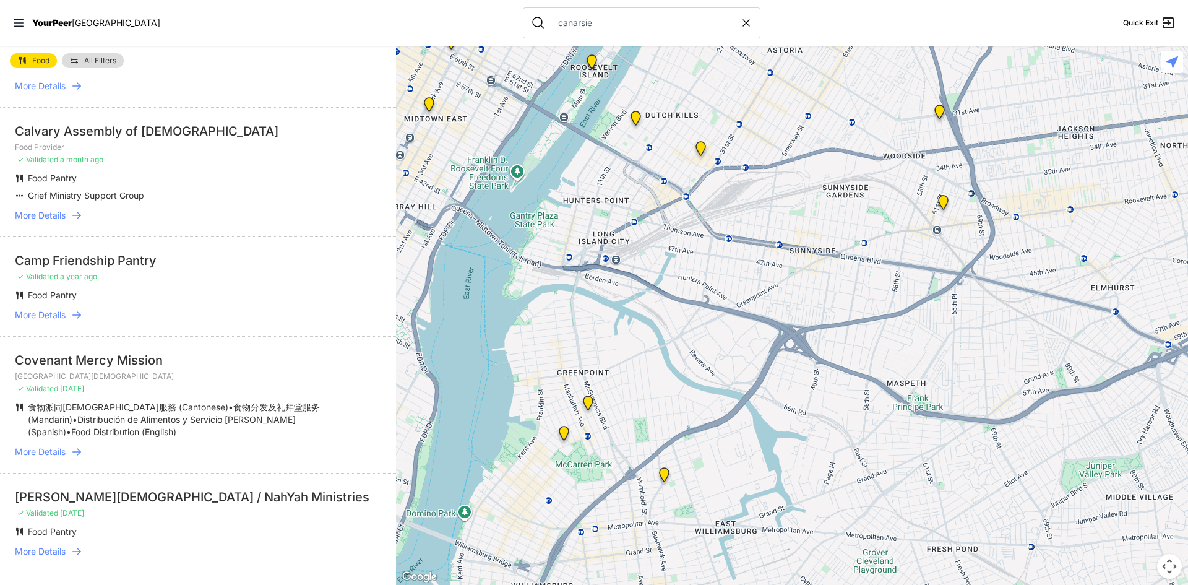
drag, startPoint x: 725, startPoint y: 313, endPoint x: 766, endPoint y: 158, distance: 159.6
click at [766, 158] on div at bounding box center [792, 315] width 792 height 539
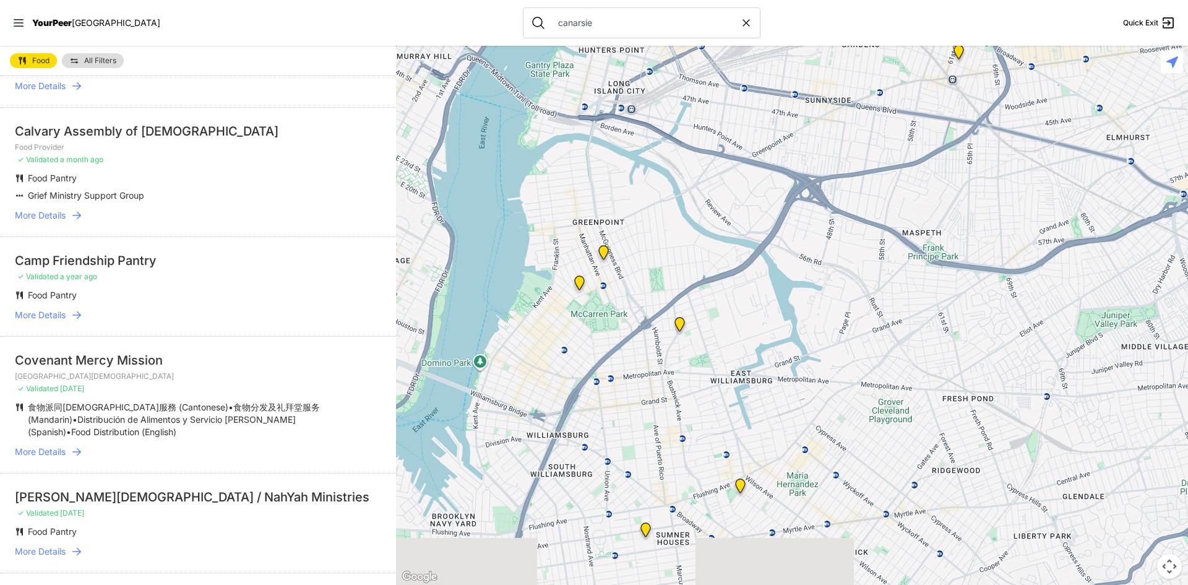
drag, startPoint x: 697, startPoint y: 334, endPoint x: 709, endPoint y: 173, distance: 160.7
click at [709, 173] on div at bounding box center [792, 315] width 792 height 539
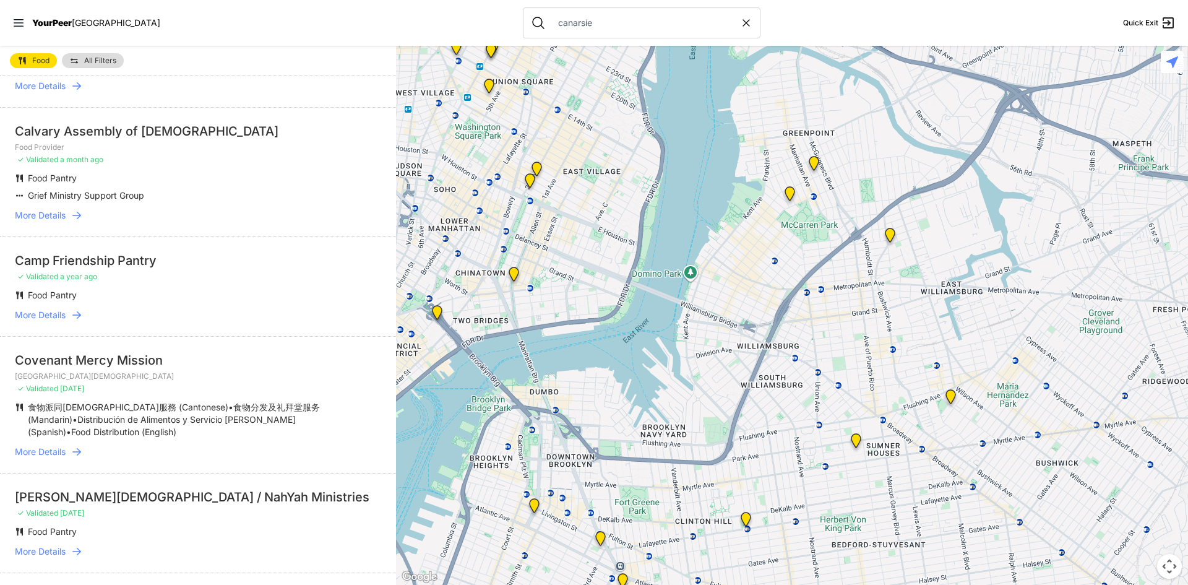
drag, startPoint x: 714, startPoint y: 243, endPoint x: 923, endPoint y: 153, distance: 227.9
click at [923, 153] on div at bounding box center [792, 315] width 792 height 539
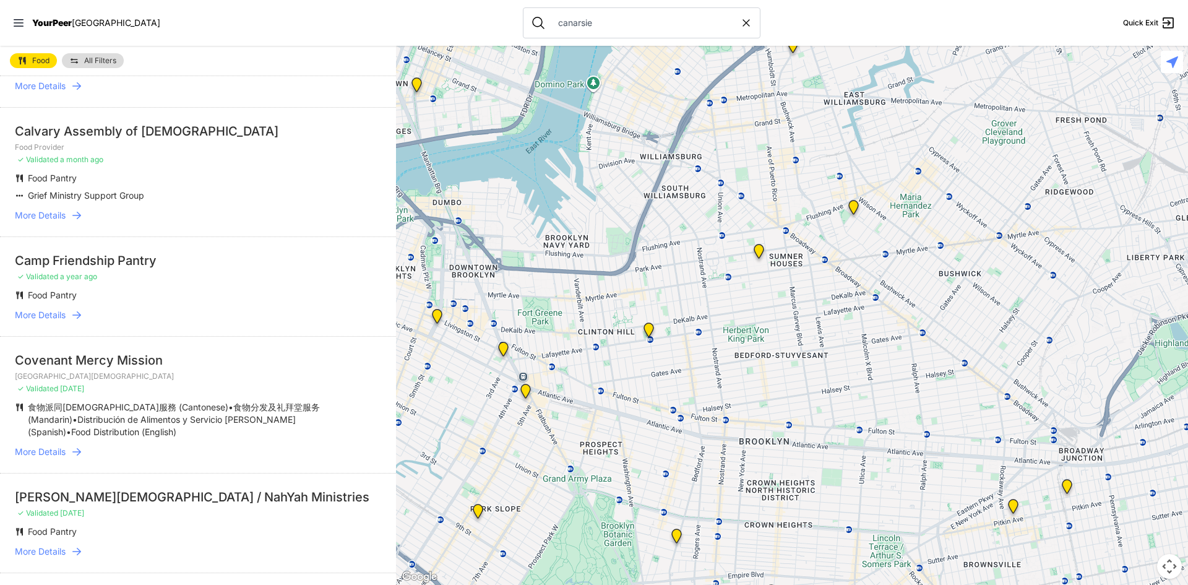
drag, startPoint x: 798, startPoint y: 440, endPoint x: 717, endPoint y: 261, distance: 197.0
click at [717, 261] on div at bounding box center [792, 315] width 792 height 539
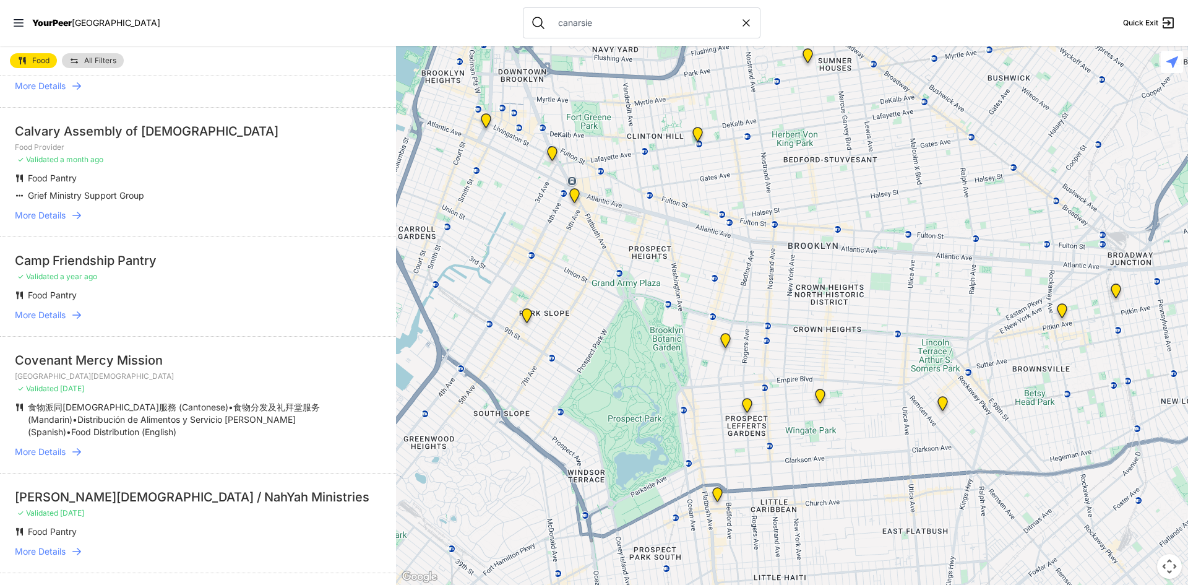
drag, startPoint x: 638, startPoint y: 295, endPoint x: 639, endPoint y: 113, distance: 182.0
click at [660, 115] on div at bounding box center [792, 315] width 792 height 539
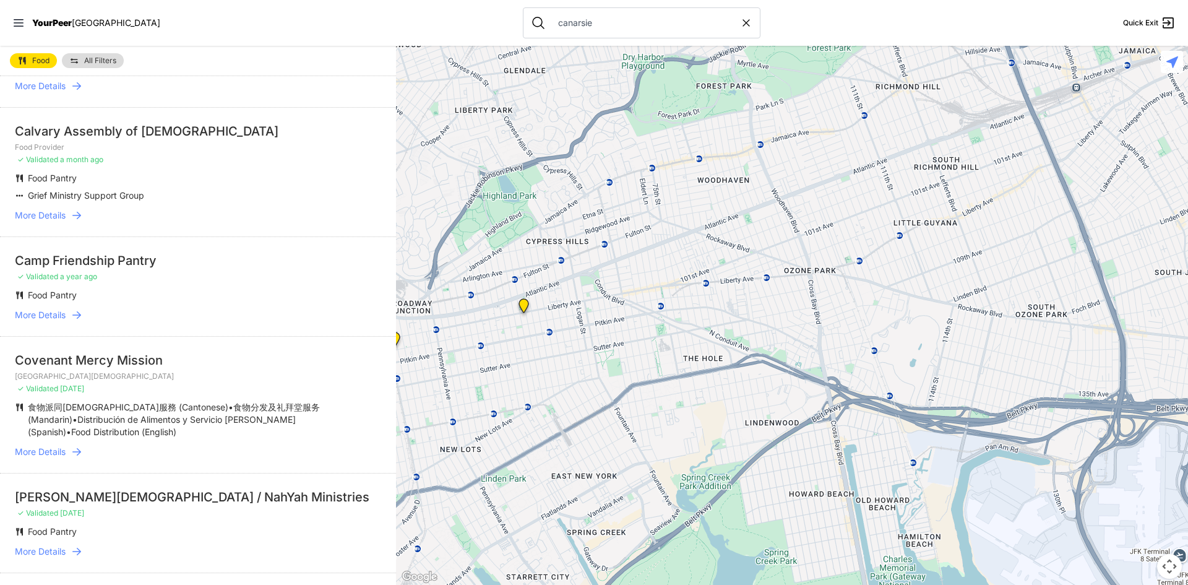
drag, startPoint x: 852, startPoint y: 316, endPoint x: 130, endPoint y: 371, distance: 723.8
click at [130, 371] on main "Food All Filters All Food locations Chelsea Community Fridge ✓ Validated 9 mont…" at bounding box center [594, 315] width 1188 height 539
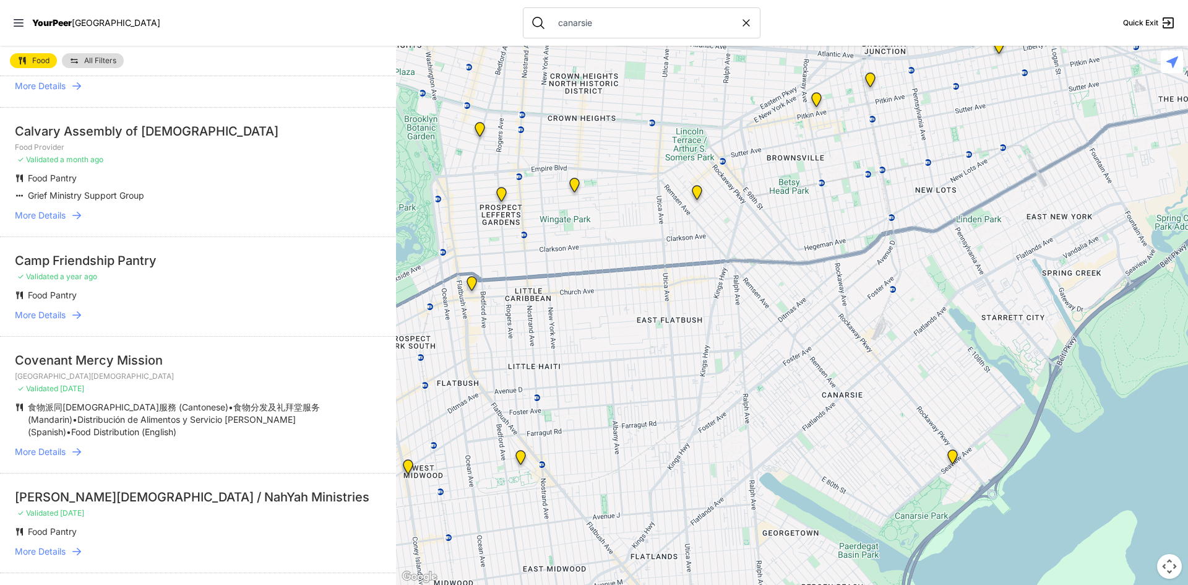
drag, startPoint x: 707, startPoint y: 366, endPoint x: 1178, endPoint y: 96, distance: 542.6
click at [1178, 96] on div at bounding box center [792, 315] width 792 height 539
